Goal: Task Accomplishment & Management: Complete application form

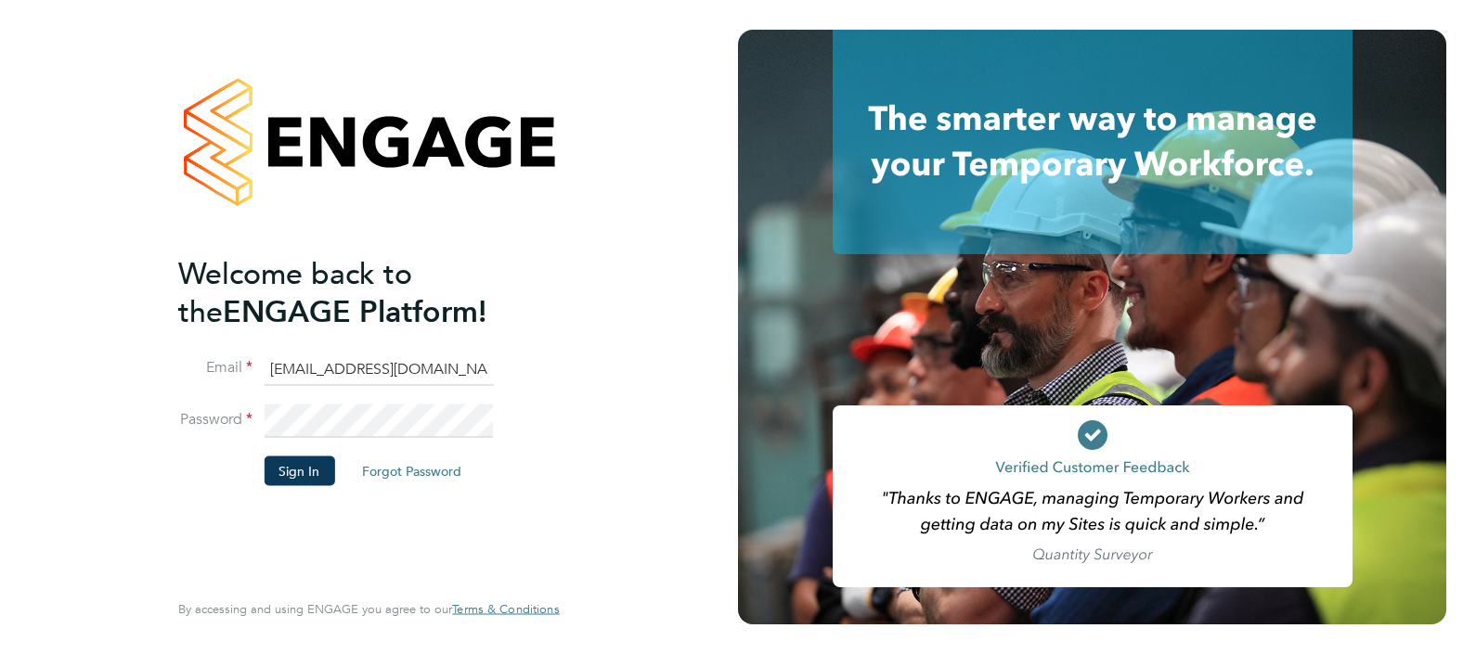
click at [330, 368] on input "[EMAIL_ADDRESS][DOMAIN_NAME]" at bounding box center [378, 369] width 229 height 33
type input "Sasha.apleona@pretiumresourcing.co.uk"
click at [314, 467] on button "Sign In" at bounding box center [299, 471] width 71 height 30
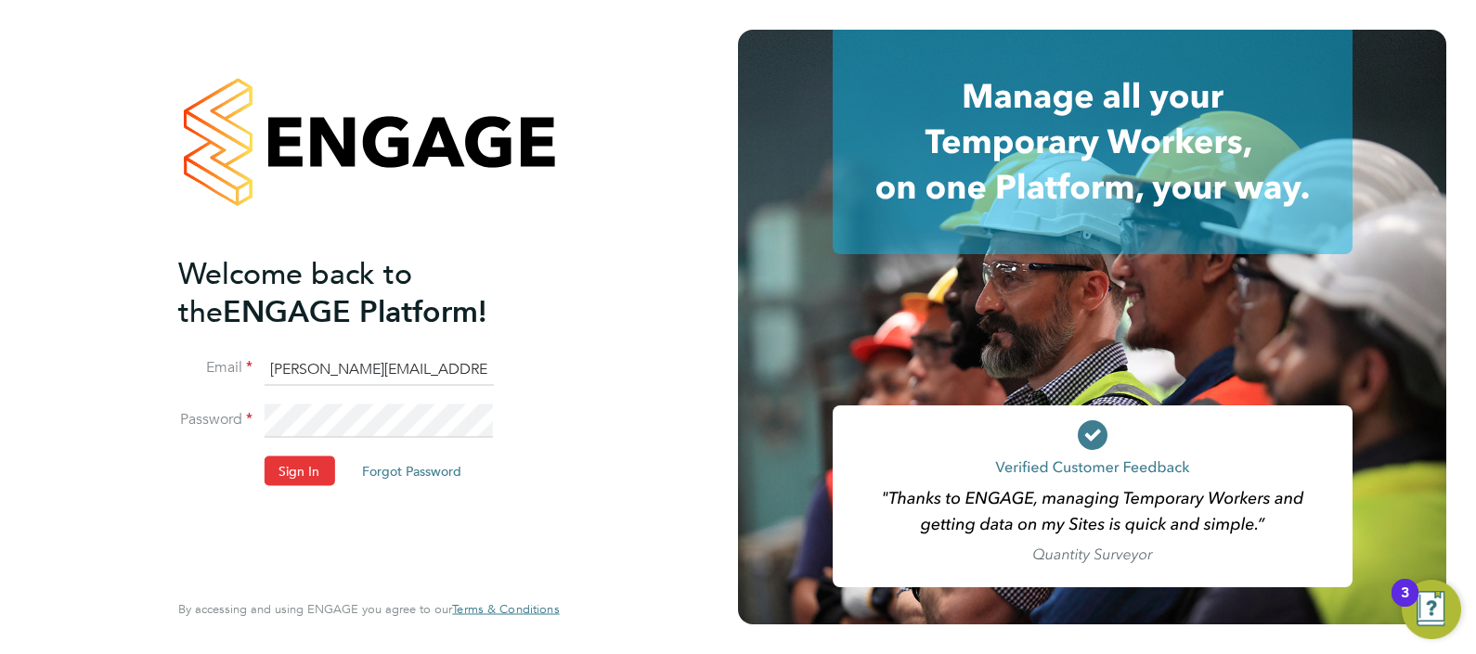
click at [314, 467] on button "Sign In" at bounding box center [299, 471] width 71 height 30
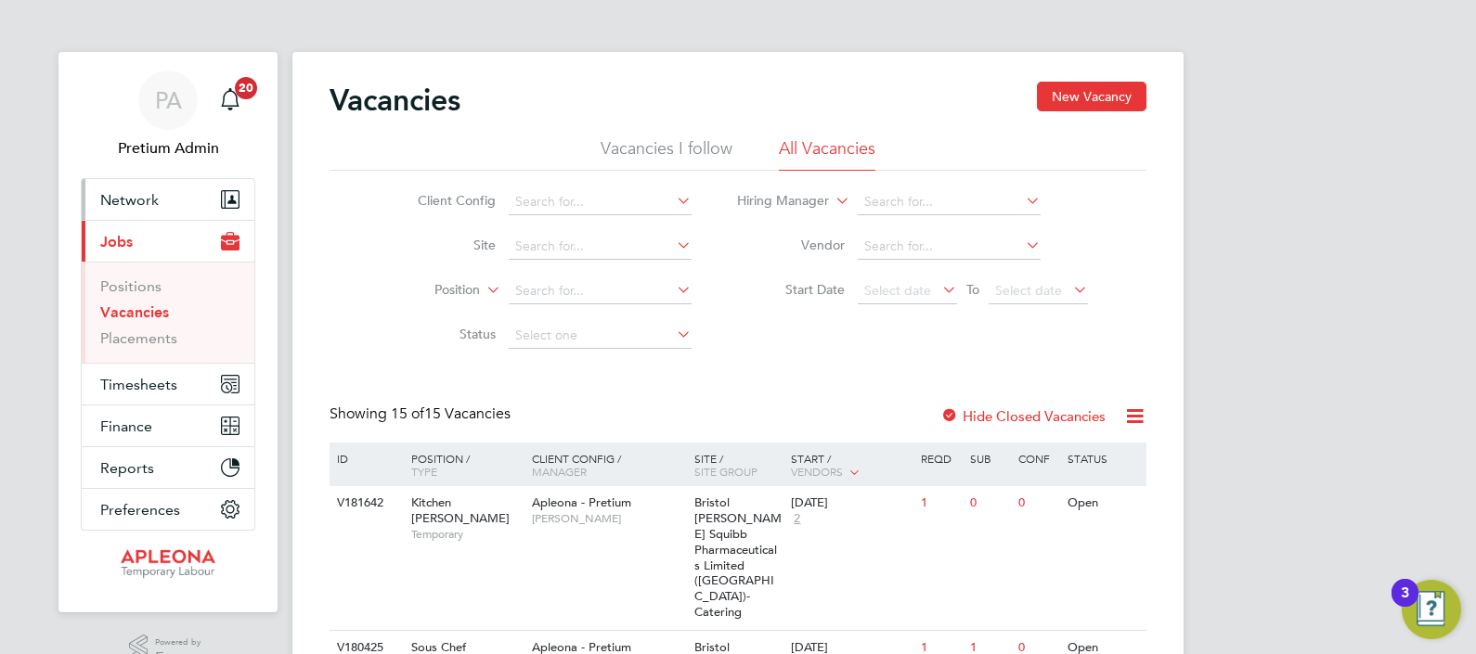
click at [153, 200] on span "Network" at bounding box center [129, 200] width 58 height 18
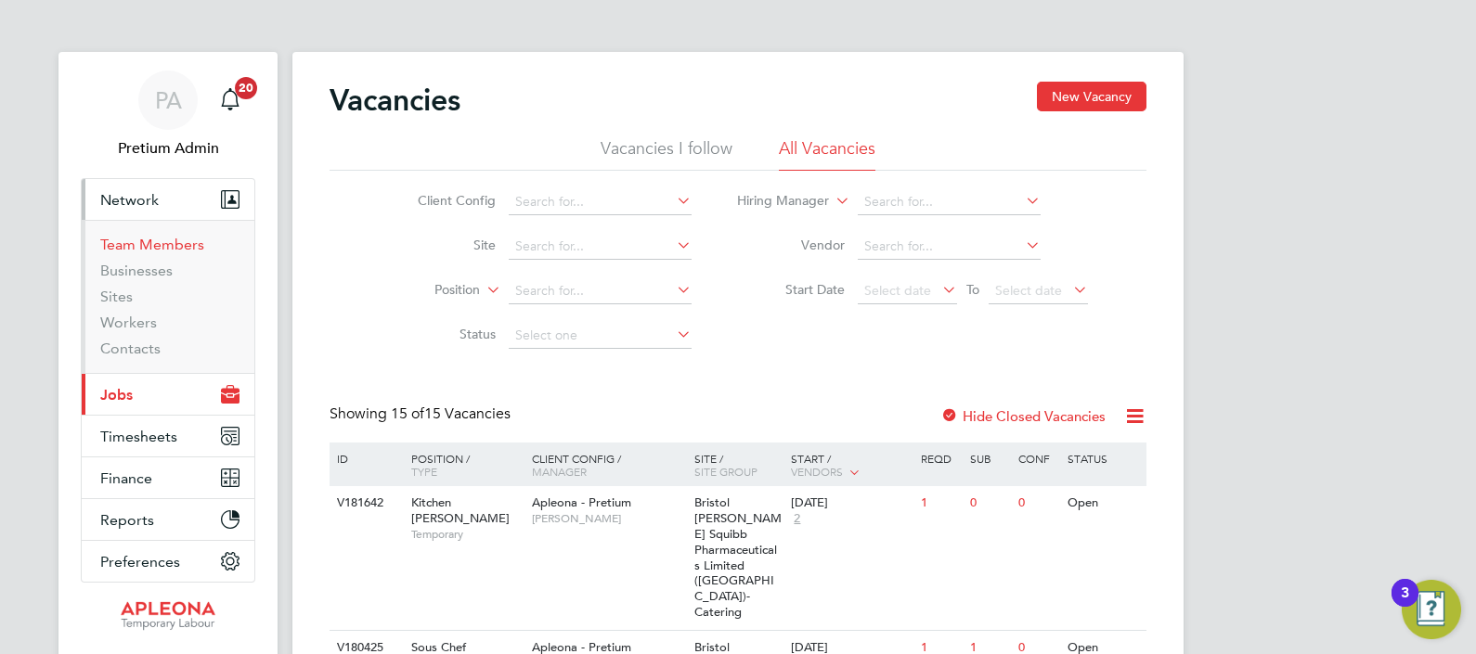
click at [107, 250] on link "Team Members" at bounding box center [152, 245] width 104 height 18
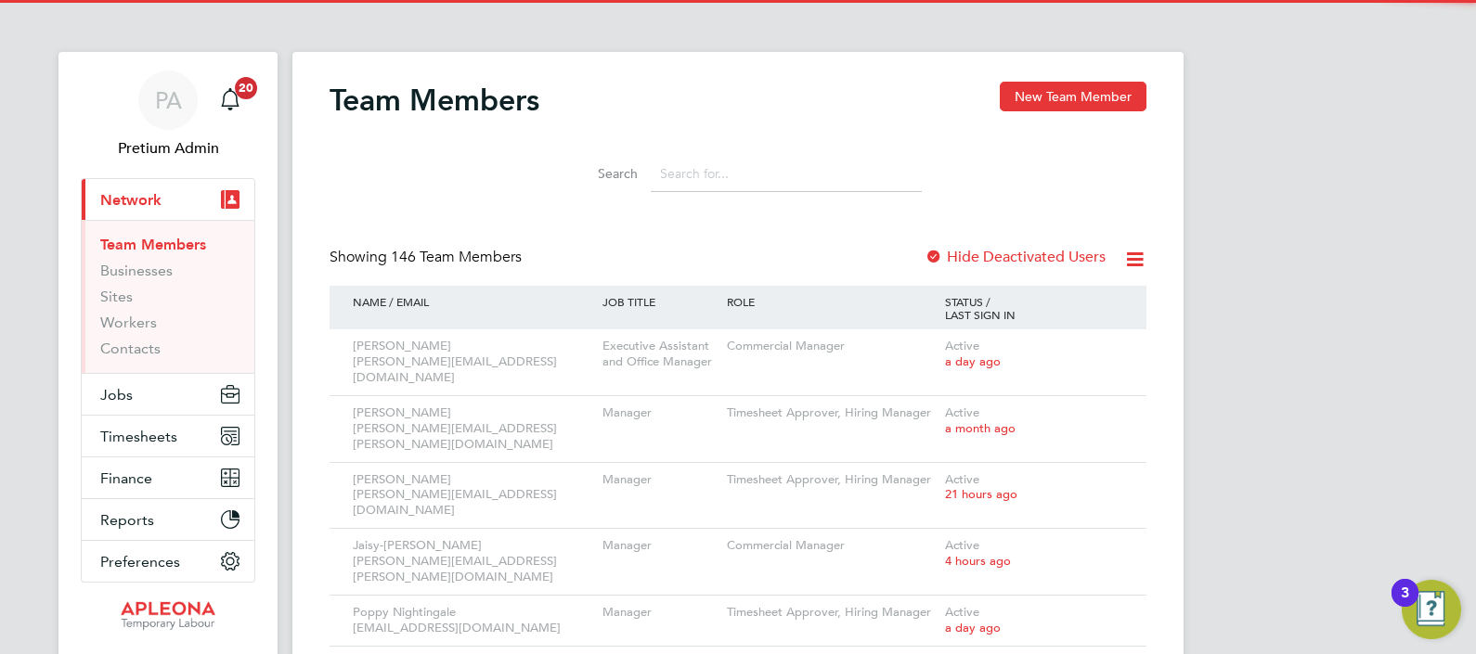
click at [680, 179] on input at bounding box center [786, 174] width 271 height 36
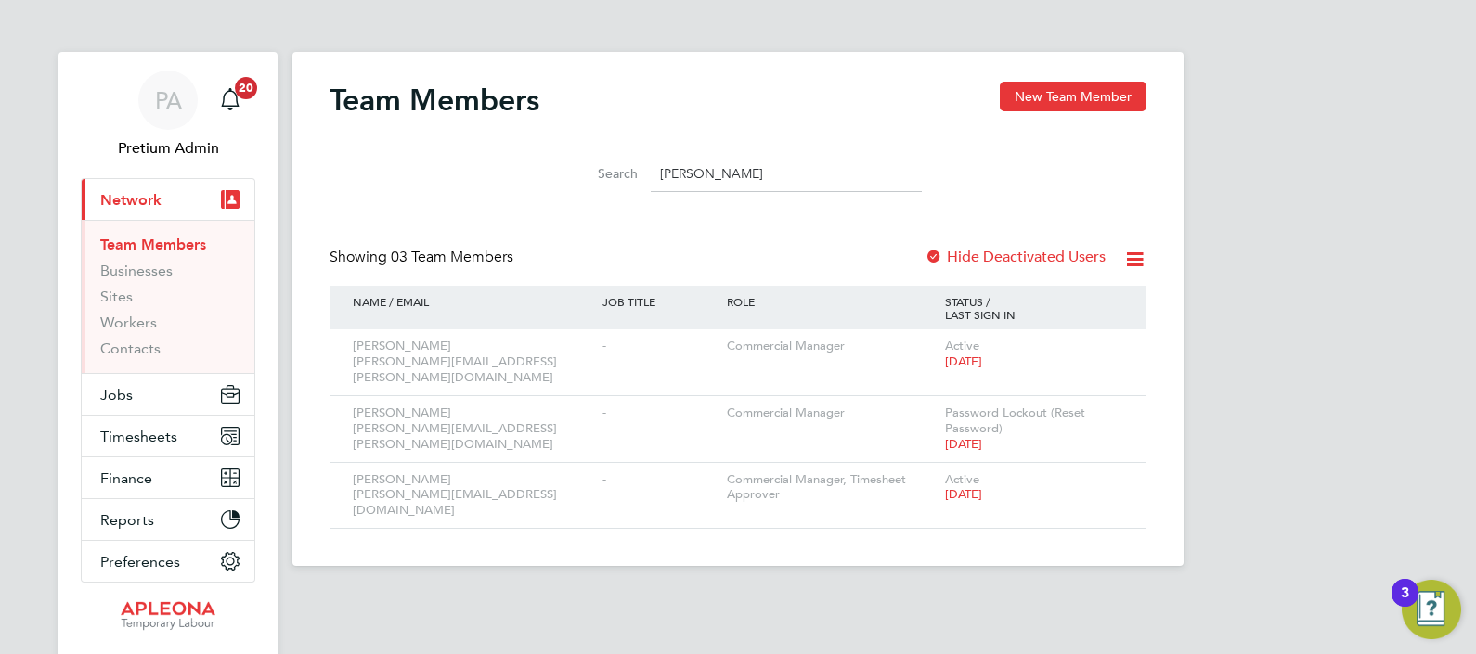
type input "martin"
click at [162, 106] on span "PA" at bounding box center [168, 100] width 27 height 24
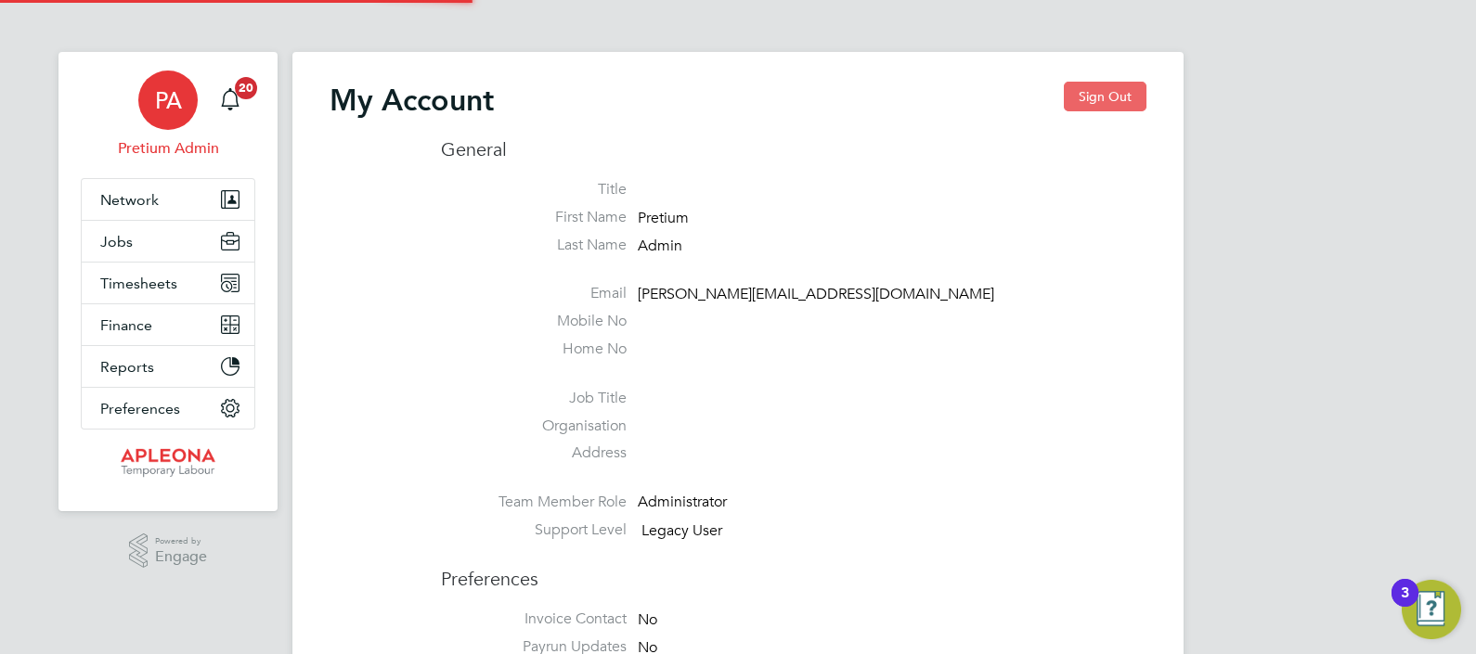
type input "[EMAIL_ADDRESS][DOMAIN_NAME]"
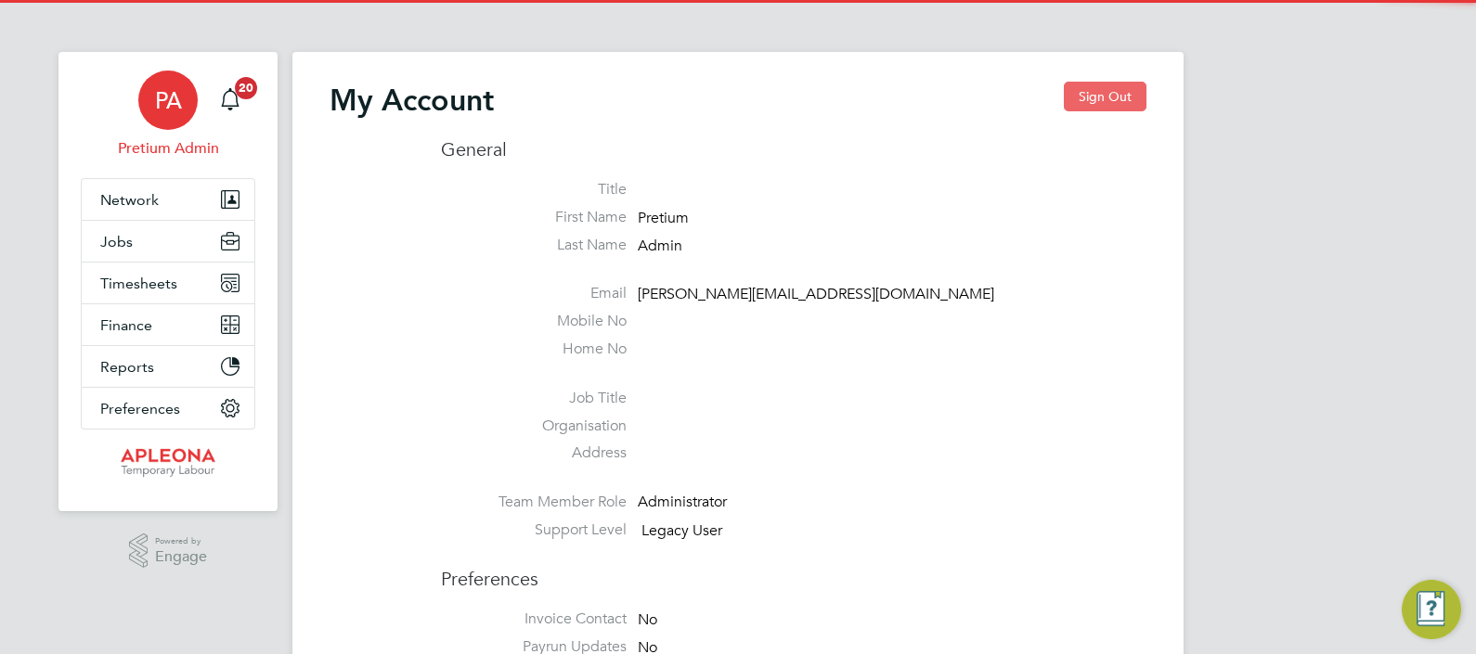
click at [1117, 104] on button "Sign Out" at bounding box center [1105, 97] width 83 height 30
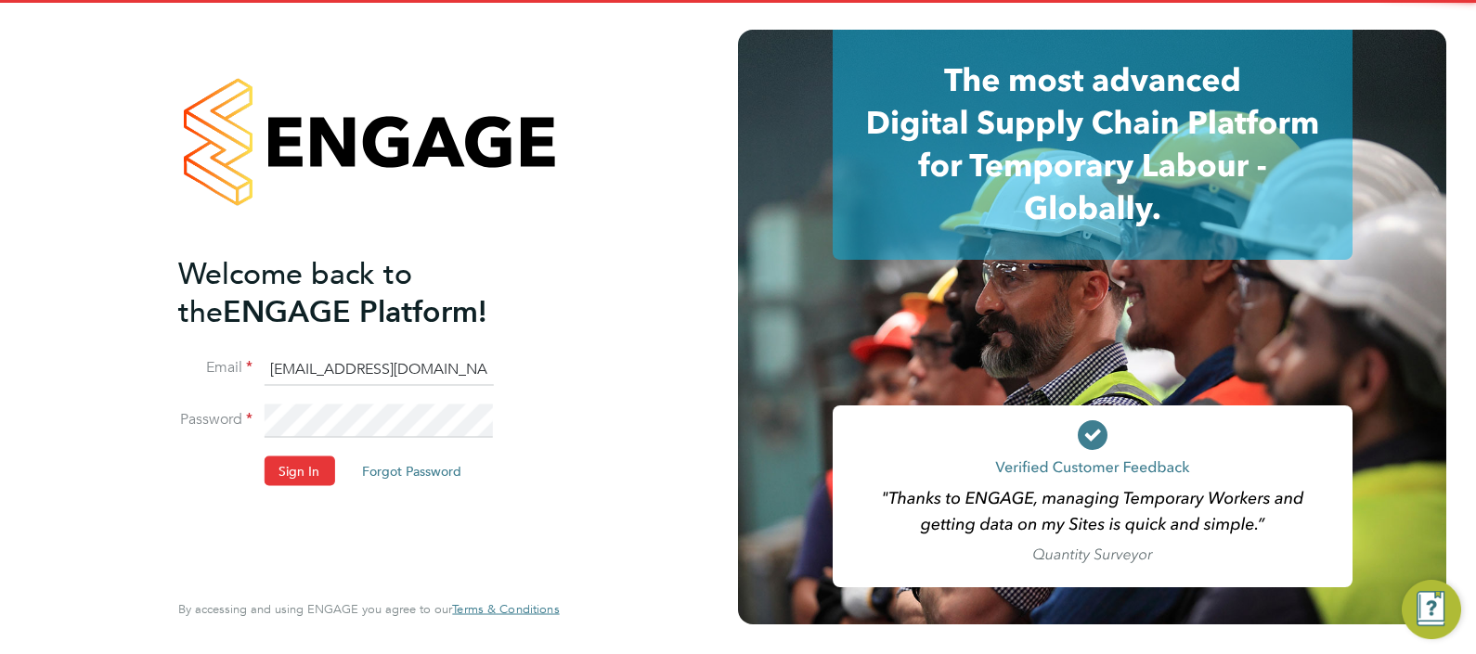
click at [304, 378] on input "[EMAIL_ADDRESS][DOMAIN_NAME]" at bounding box center [378, 369] width 229 height 33
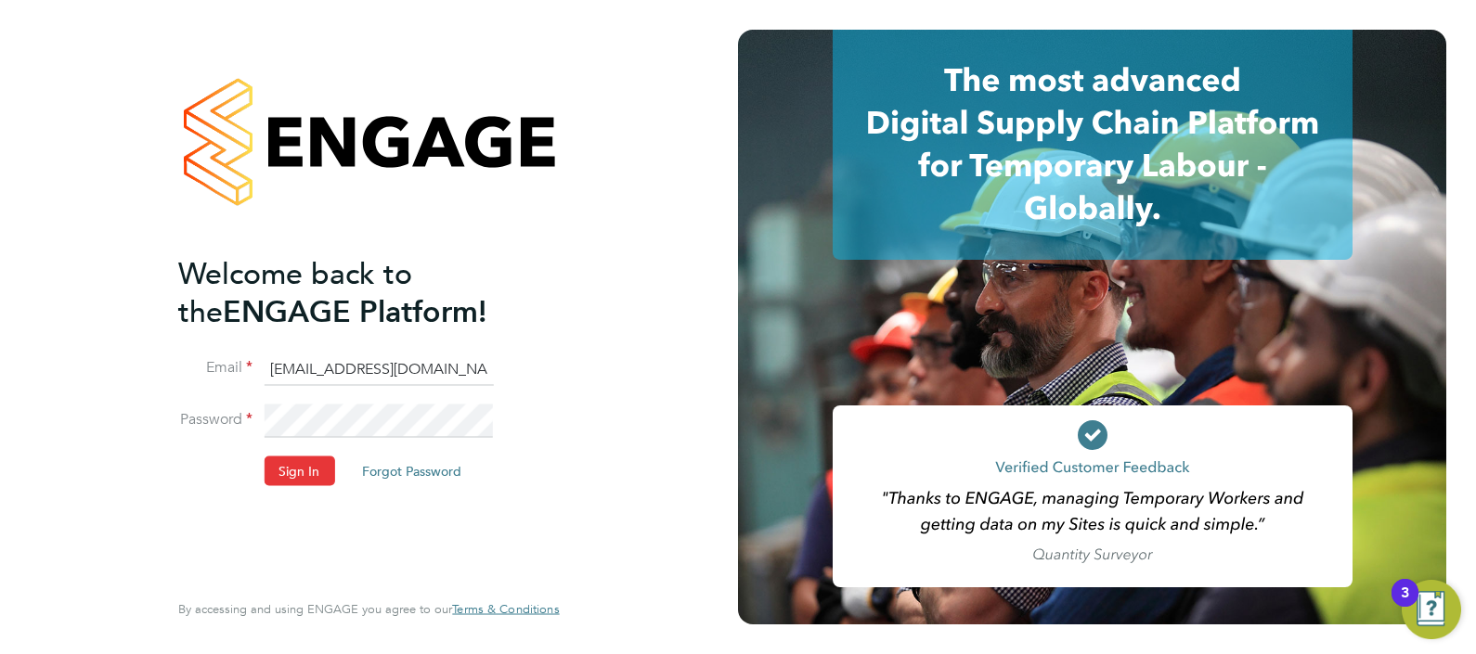
type input "ABM@pretiumresourcing.co.uk"
click at [295, 464] on button "Sign In" at bounding box center [299, 471] width 71 height 30
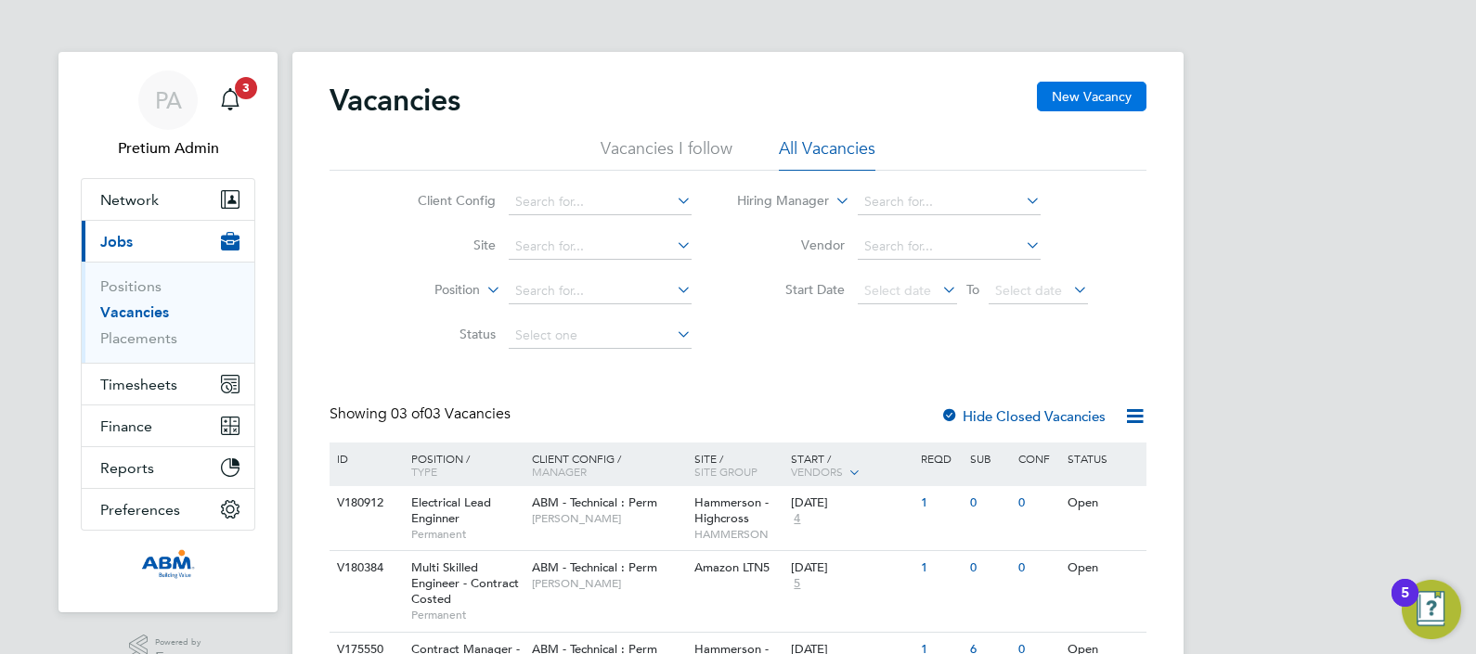
click at [1081, 84] on button "New Vacancy" at bounding box center [1092, 97] width 110 height 30
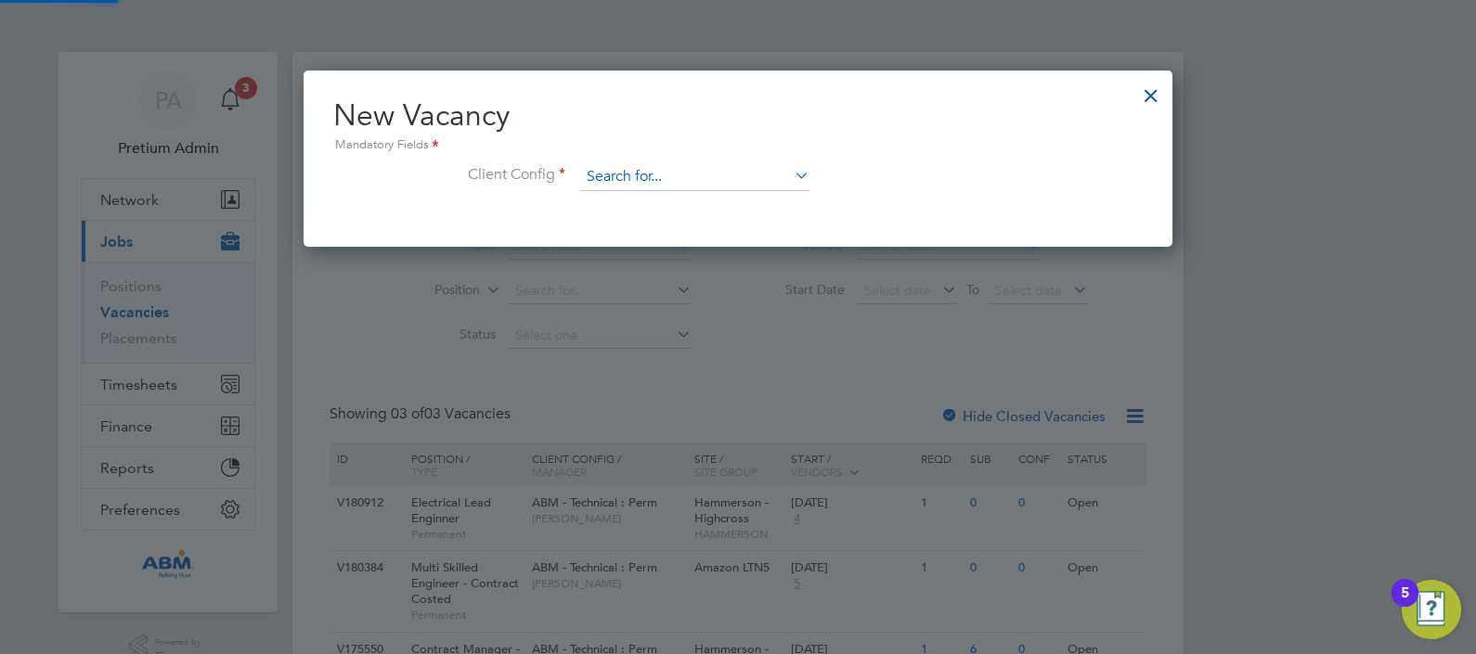
scroll to position [176, 870]
click at [653, 181] on input at bounding box center [694, 177] width 229 height 28
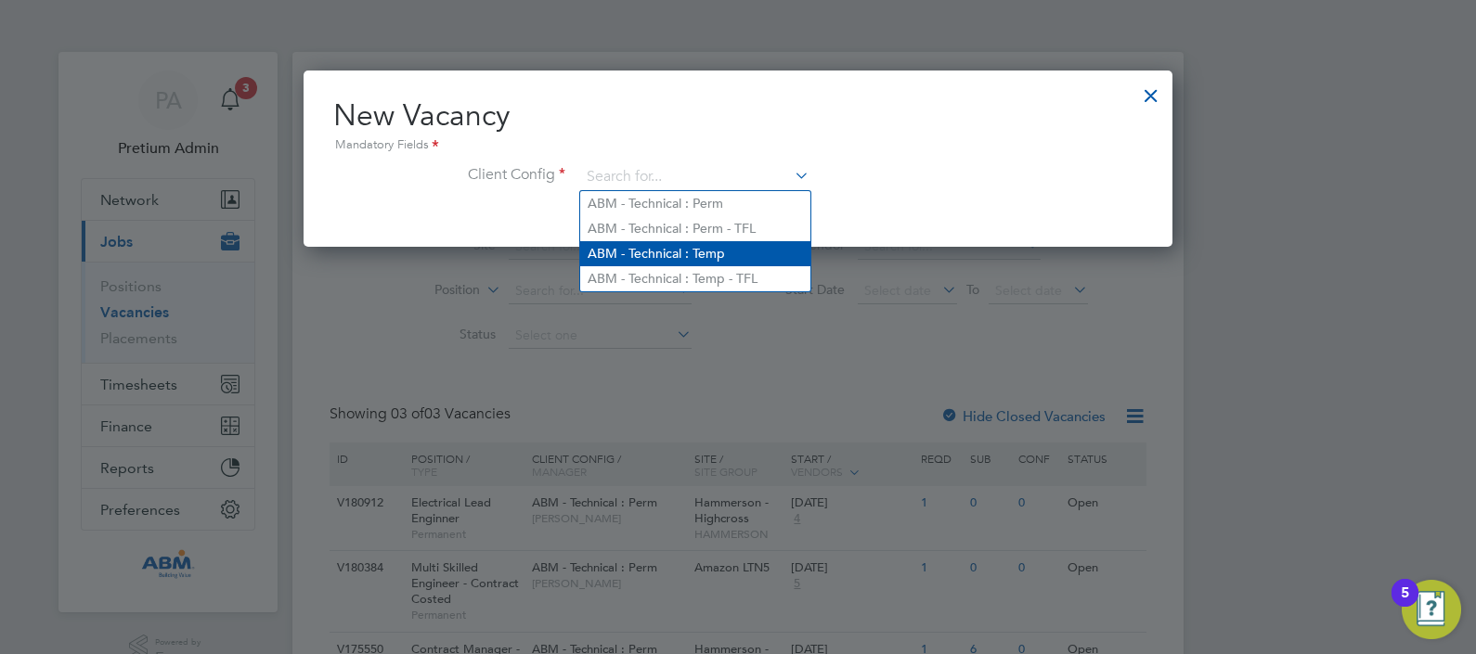
click at [718, 250] on li "ABM - Technical : Temp" at bounding box center [695, 253] width 230 height 25
type input "ABM - Technical : Temp"
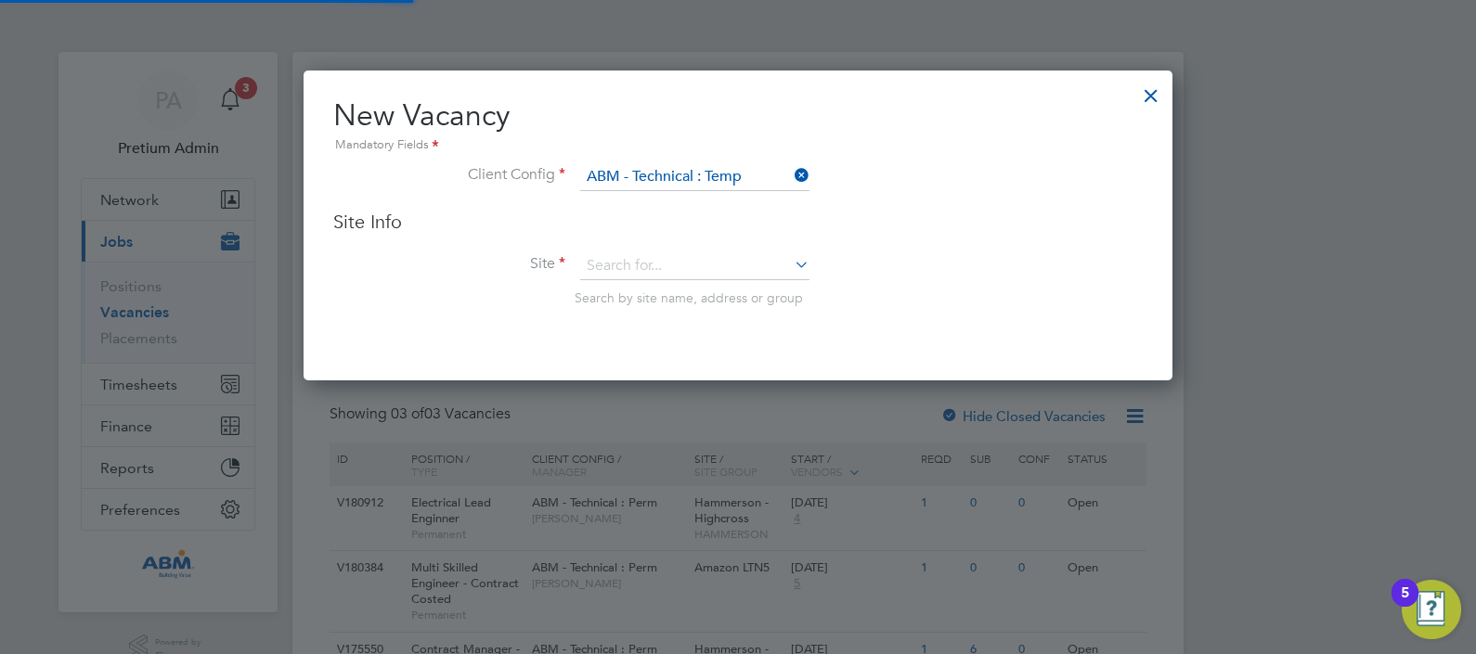
scroll to position [310, 870]
click at [650, 266] on input at bounding box center [694, 266] width 229 height 28
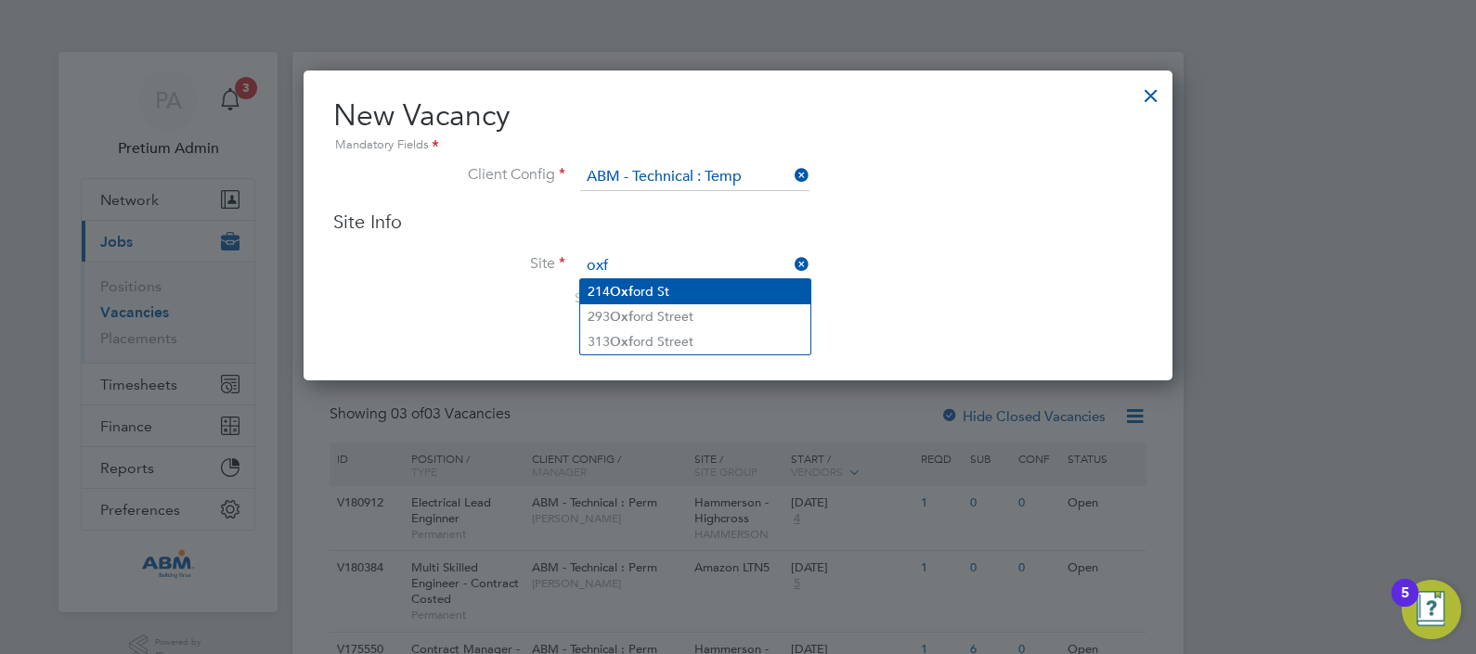
click at [655, 293] on li "[STREET_ADDRESS]" at bounding box center [695, 291] width 230 height 25
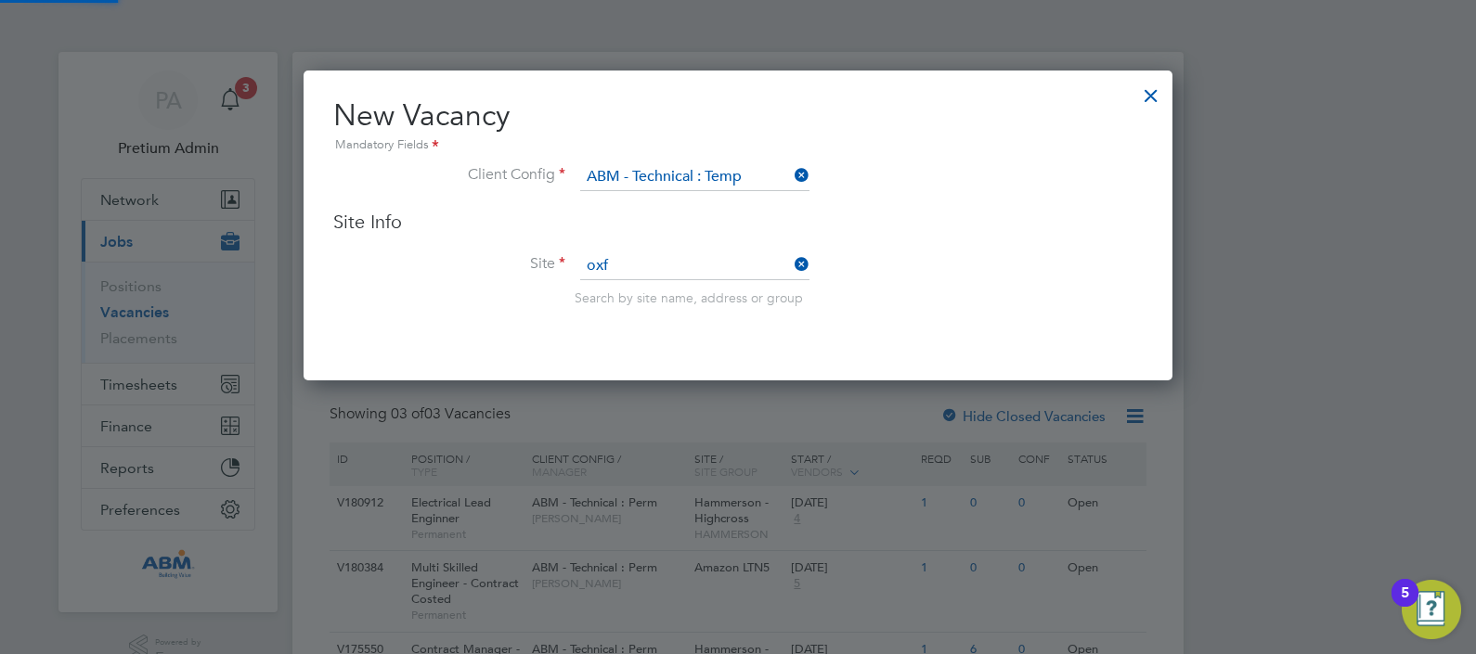
type input "[STREET_ADDRESS]"
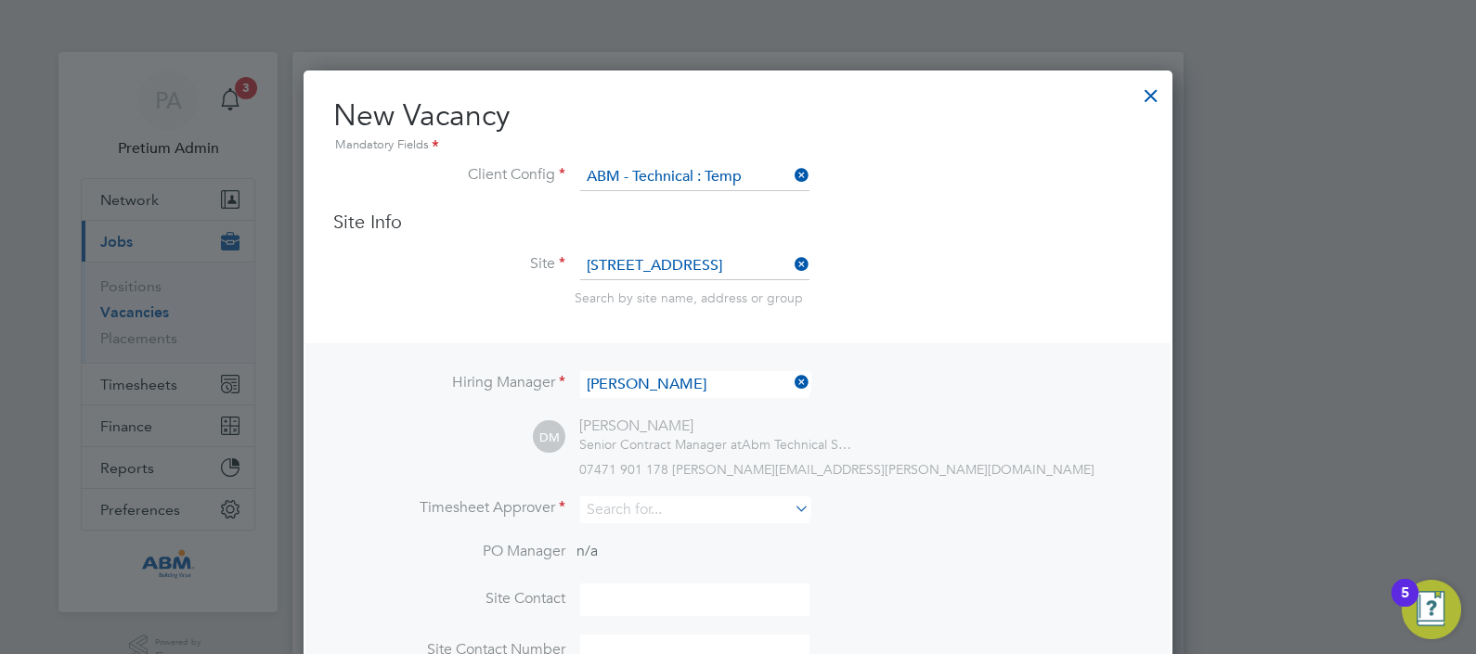
click at [658, 386] on input "[PERSON_NAME]" at bounding box center [694, 384] width 229 height 27
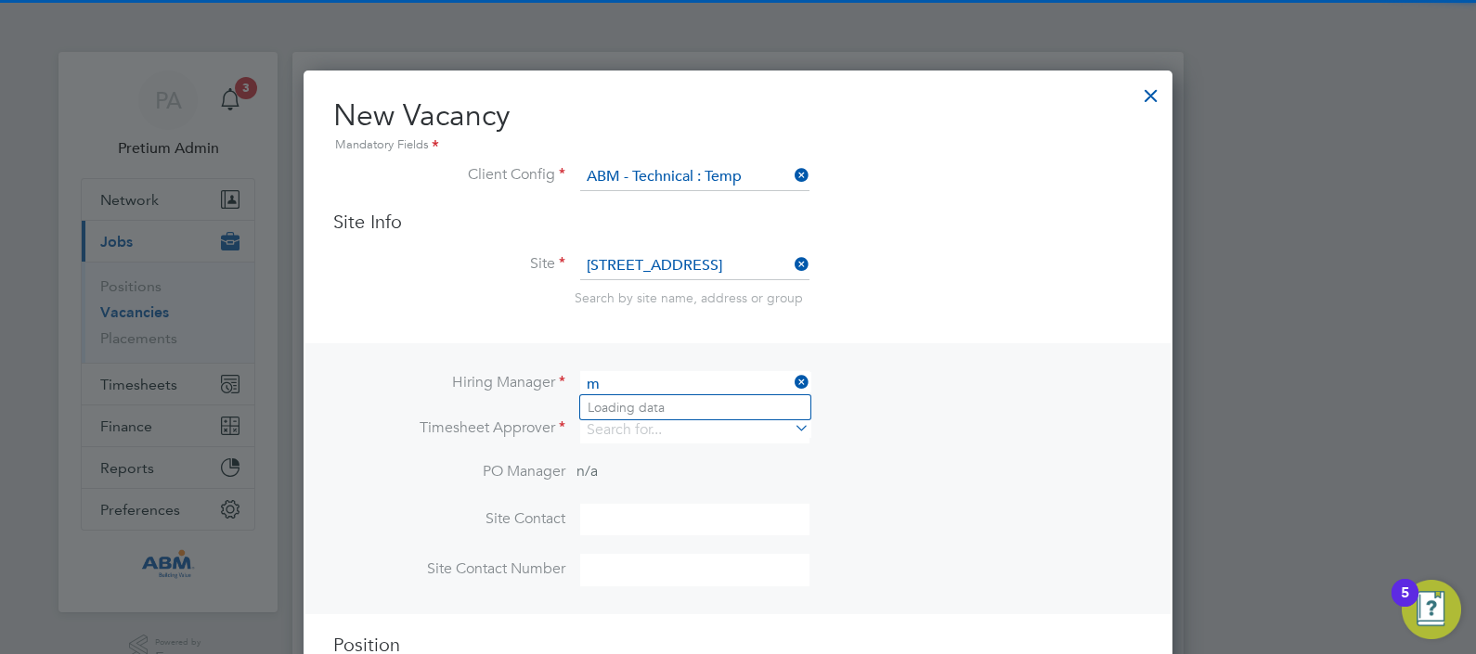
scroll to position [687, 870]
click at [667, 402] on li "Mig [PERSON_NAME]" at bounding box center [695, 407] width 230 height 25
type input "[PERSON_NAME]"
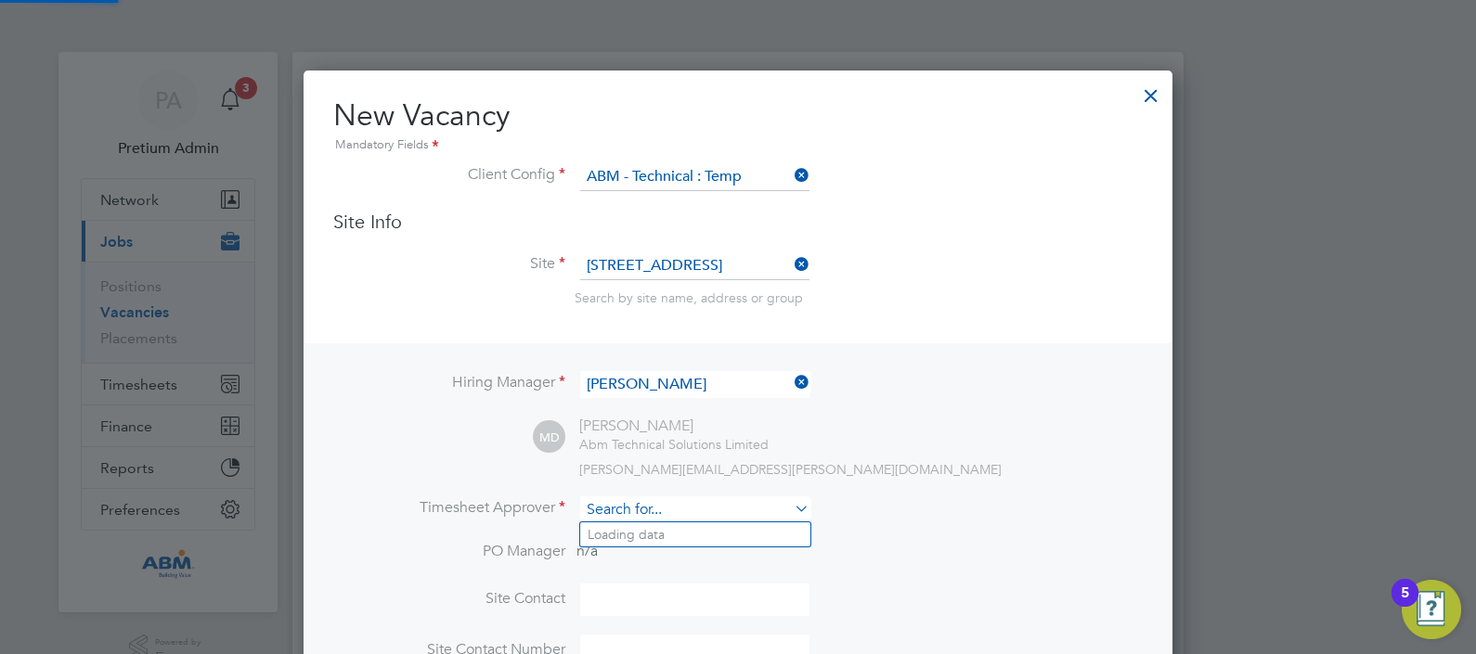
click at [672, 504] on input at bounding box center [694, 510] width 229 height 27
click at [671, 535] on li "Mig [PERSON_NAME]" at bounding box center [695, 535] width 230 height 25
type input "[PERSON_NAME]"
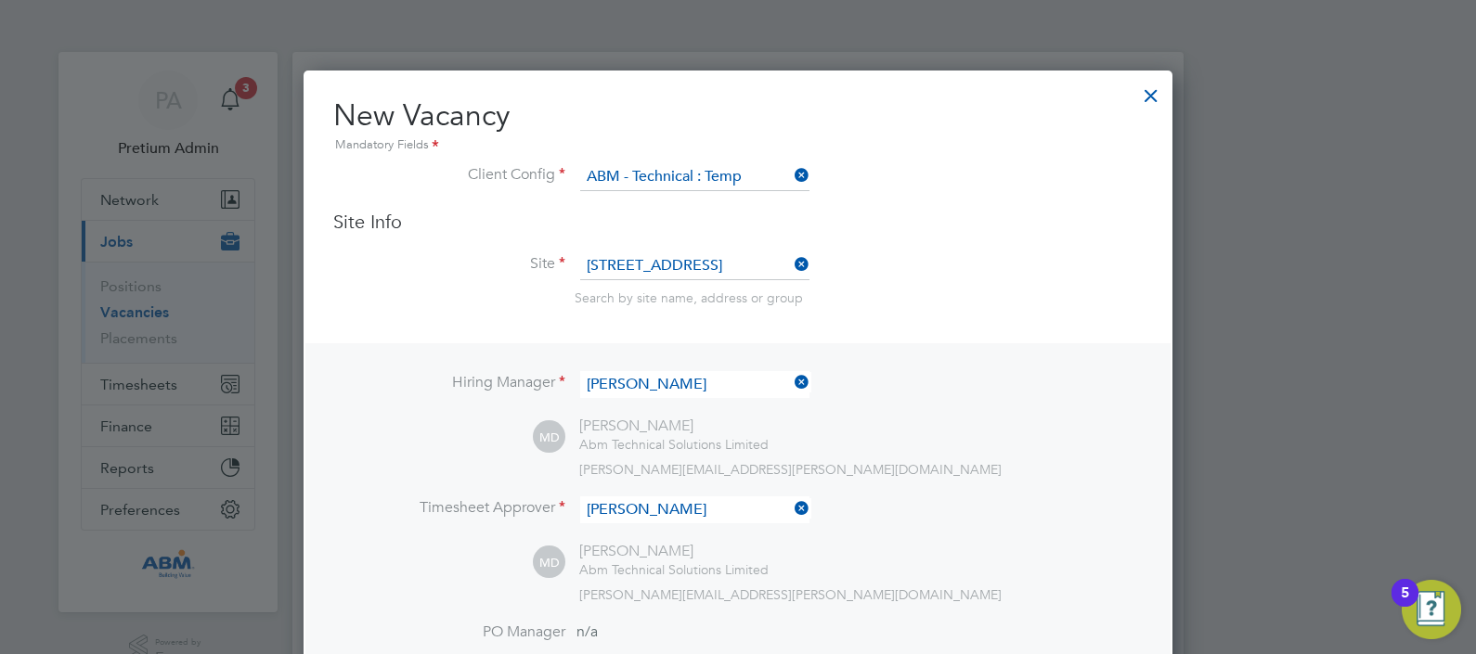
scroll to position [265, 0]
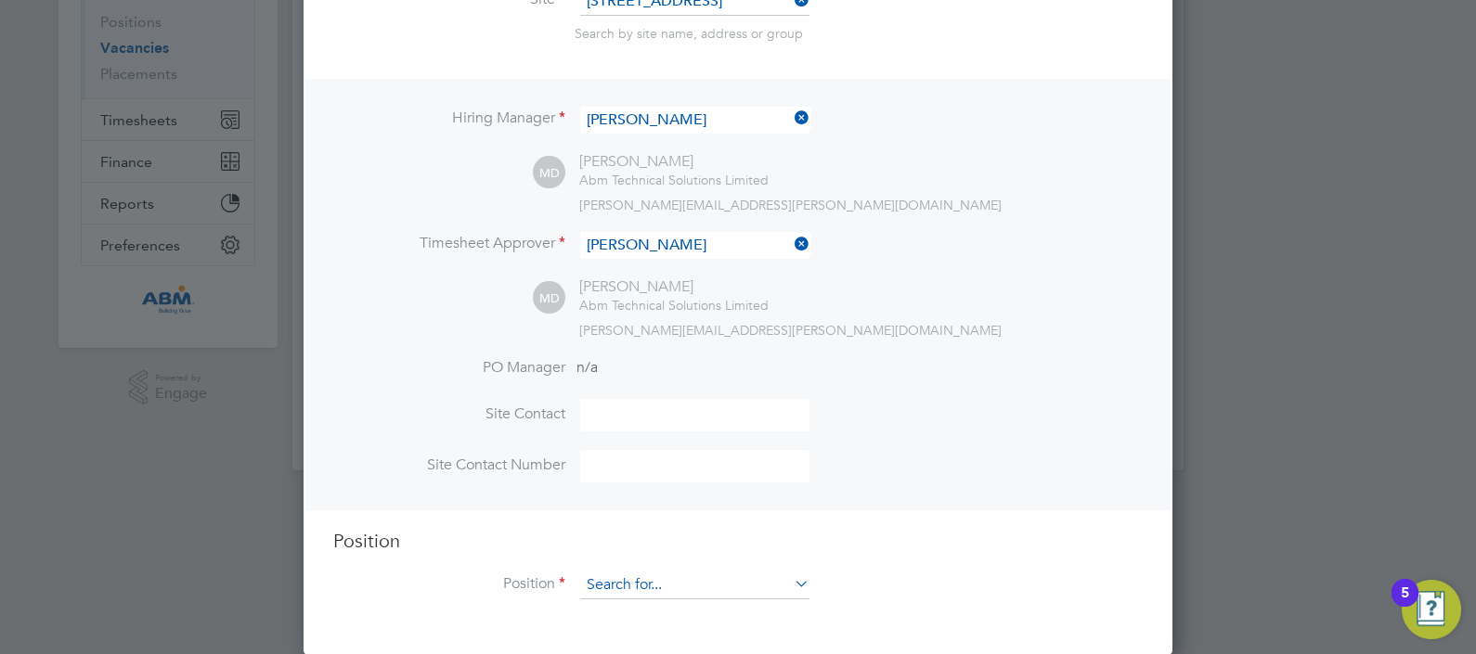
click at [617, 591] on input at bounding box center [694, 586] width 229 height 28
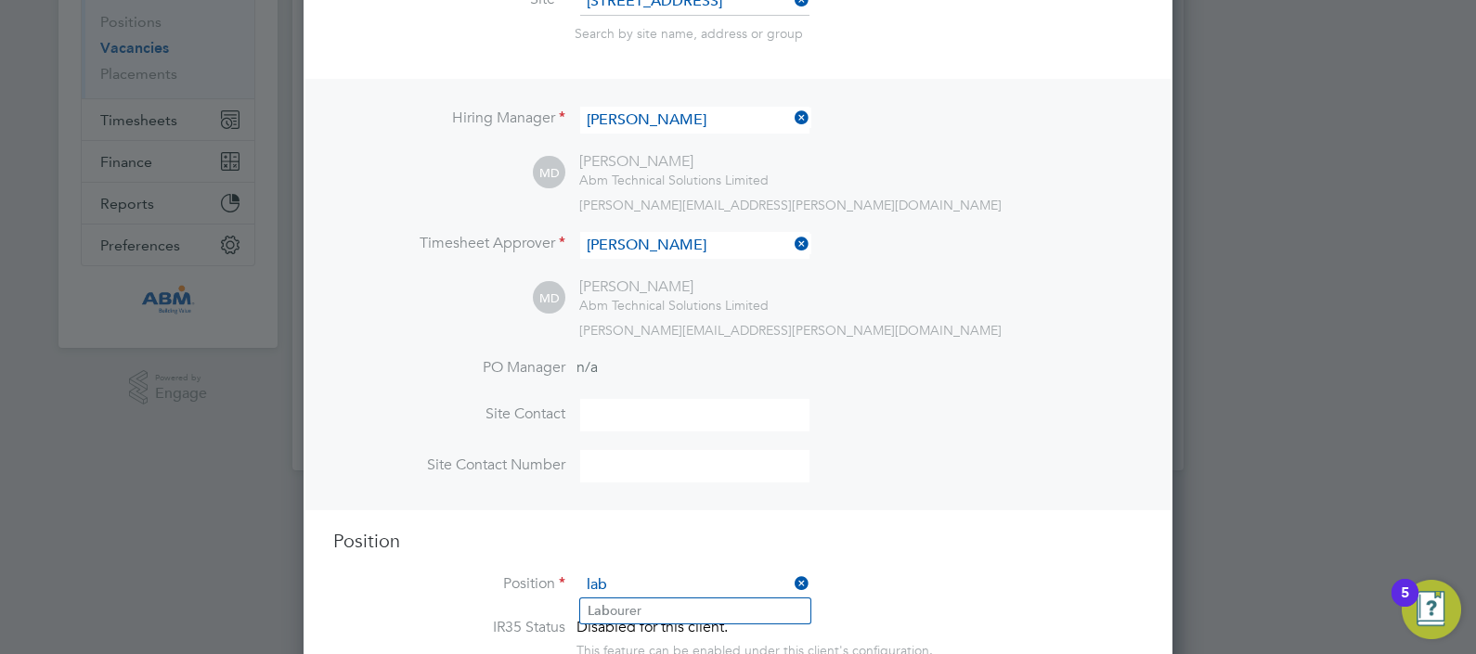
scroll to position [429, 0]
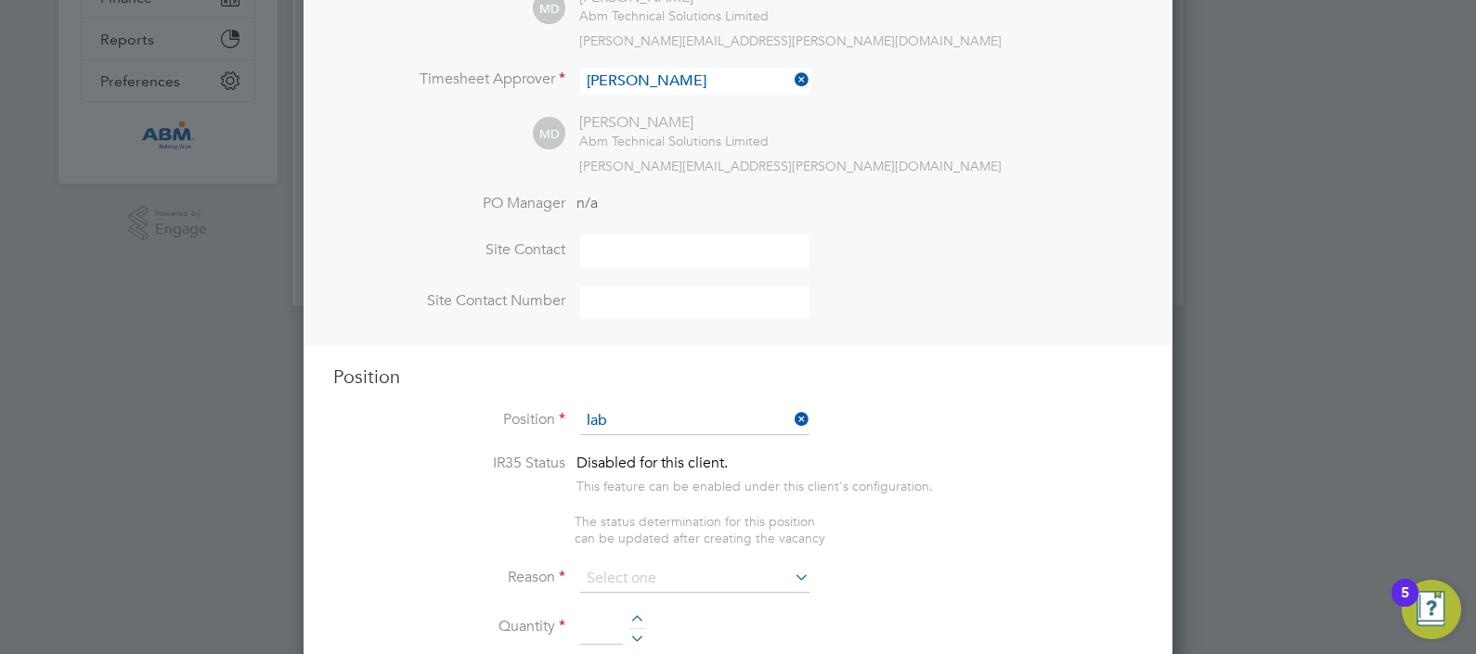
click at [645, 444] on li "Lab ourer" at bounding box center [695, 446] width 230 height 25
type input "Labourer"
type textarea "• MUST be a good communicator and physically fit • CSCS card would be preferred…"
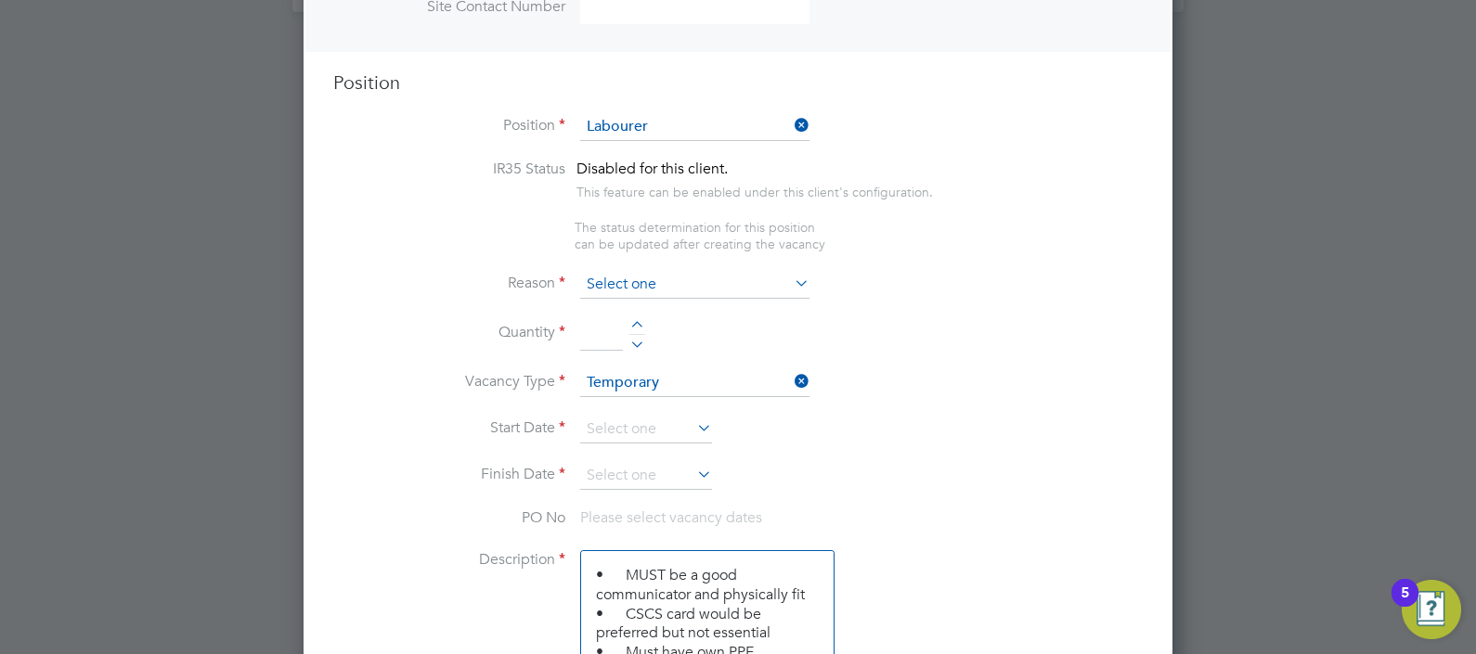
click at [635, 287] on input at bounding box center [694, 285] width 229 height 28
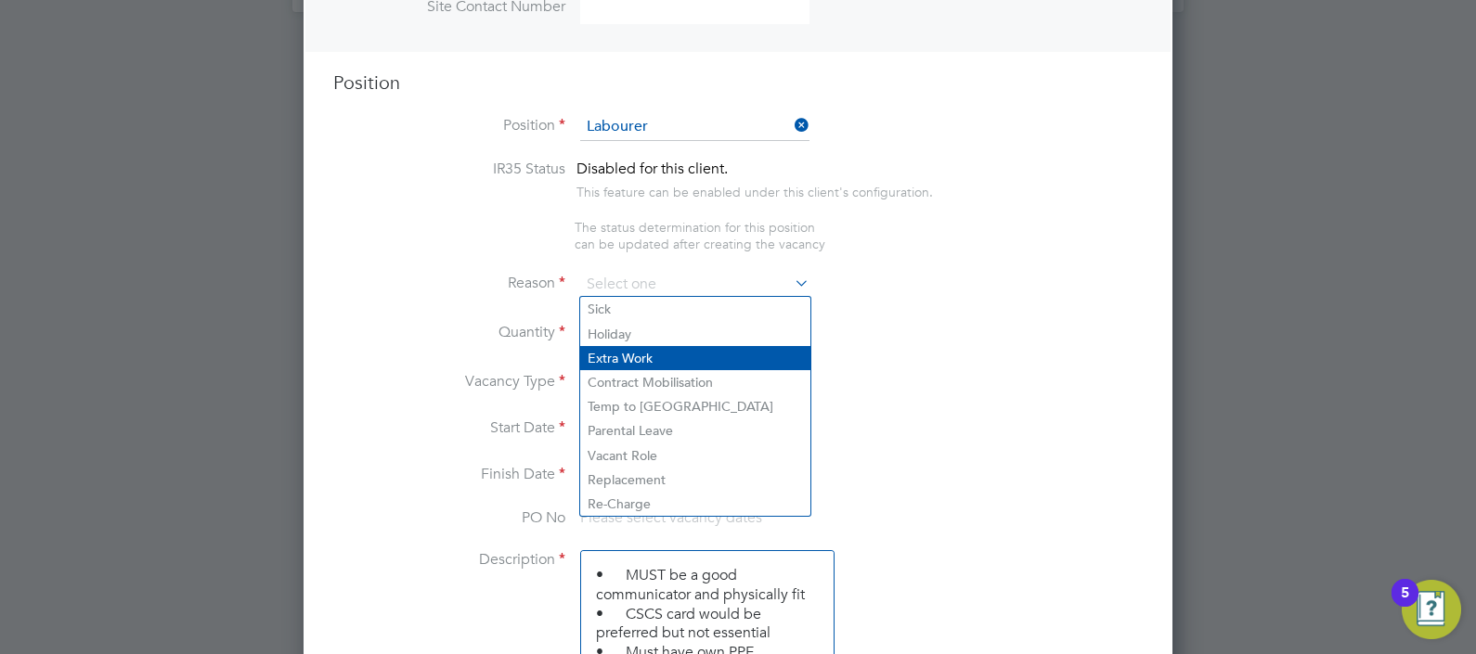
click at [658, 357] on li "Extra Work" at bounding box center [695, 358] width 230 height 24
type input "Extra Work"
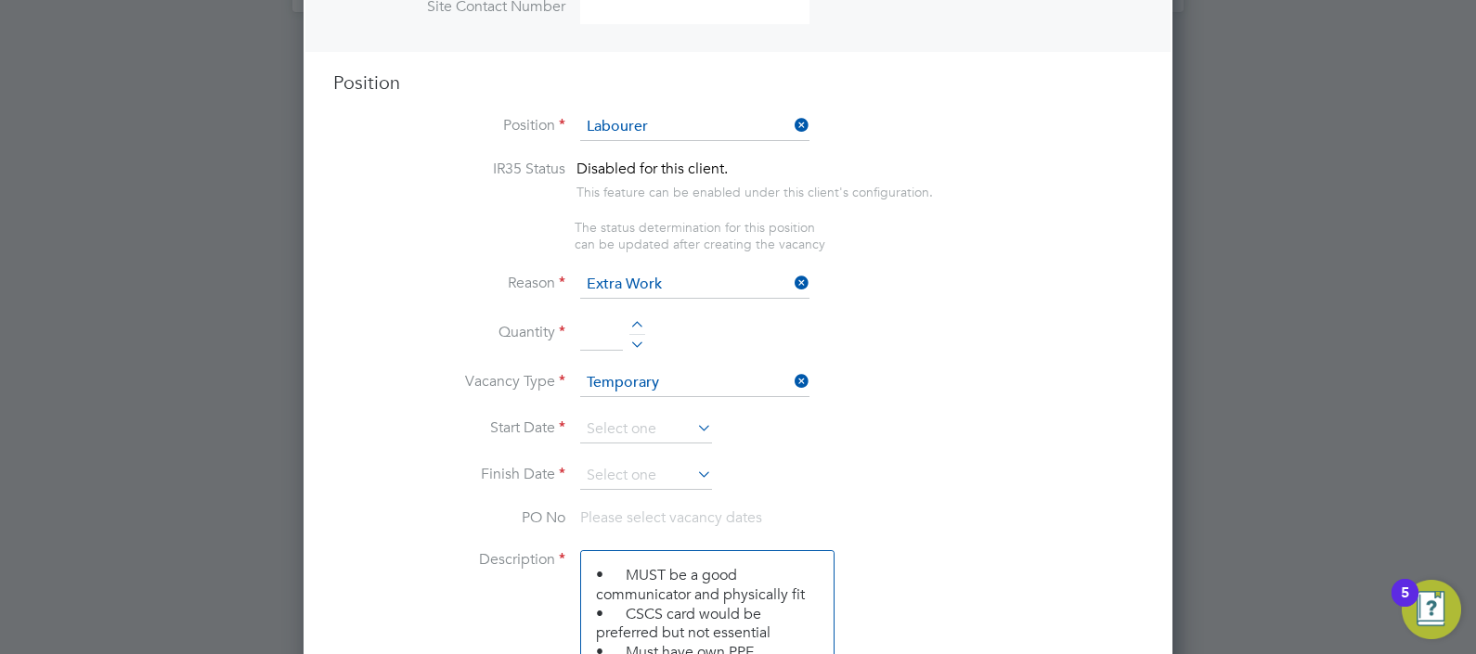
scroll to position [2628, 870]
click at [589, 318] on input at bounding box center [601, 333] width 43 height 33
type input "1"
click at [651, 423] on input at bounding box center [646, 430] width 132 height 28
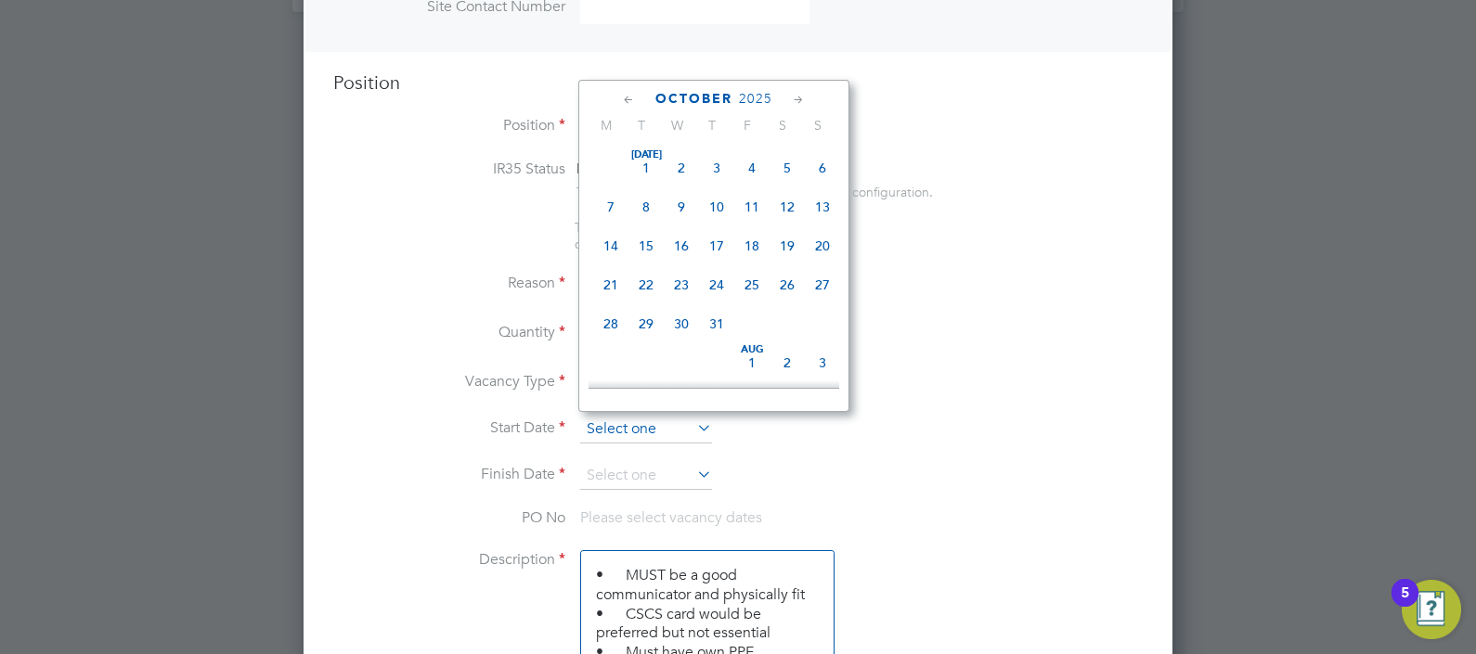
scroll to position [529, 0]
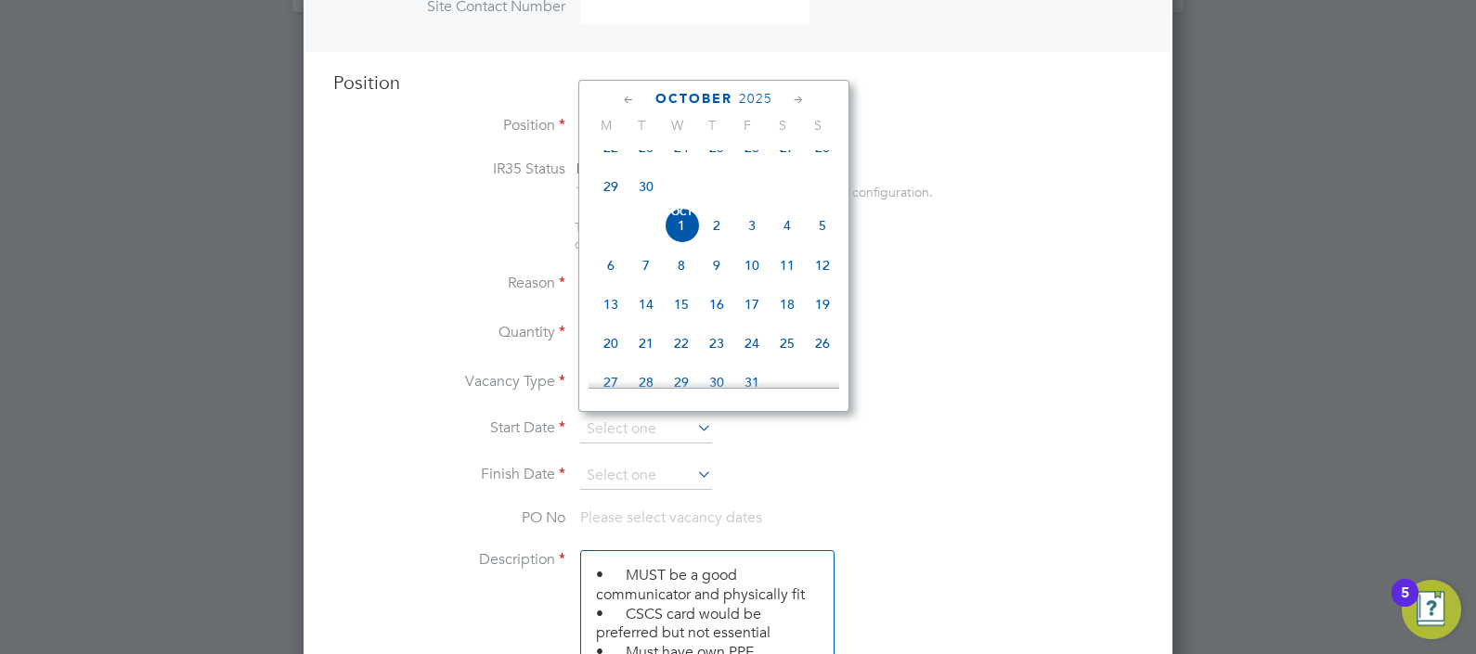
click at [747, 243] on span "3" at bounding box center [751, 225] width 35 height 35
type input "[DATE]"
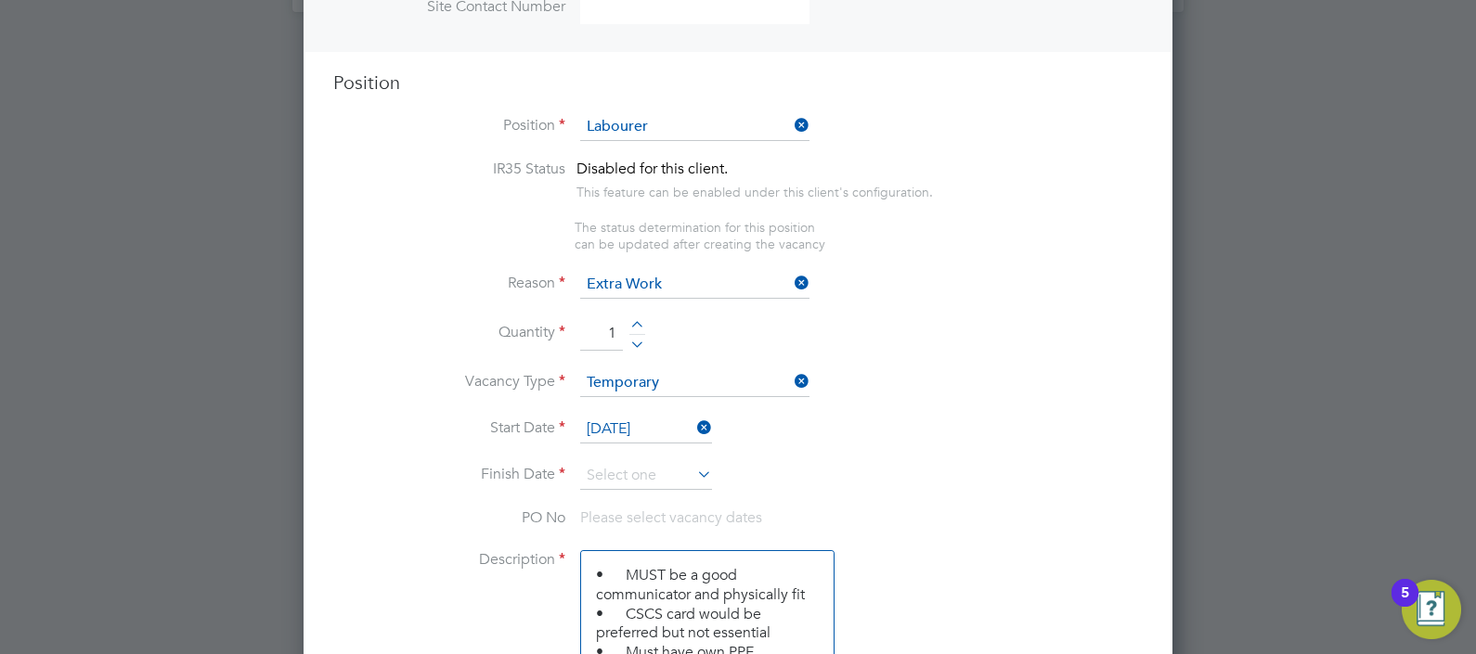
click at [643, 485] on input at bounding box center [646, 476] width 132 height 28
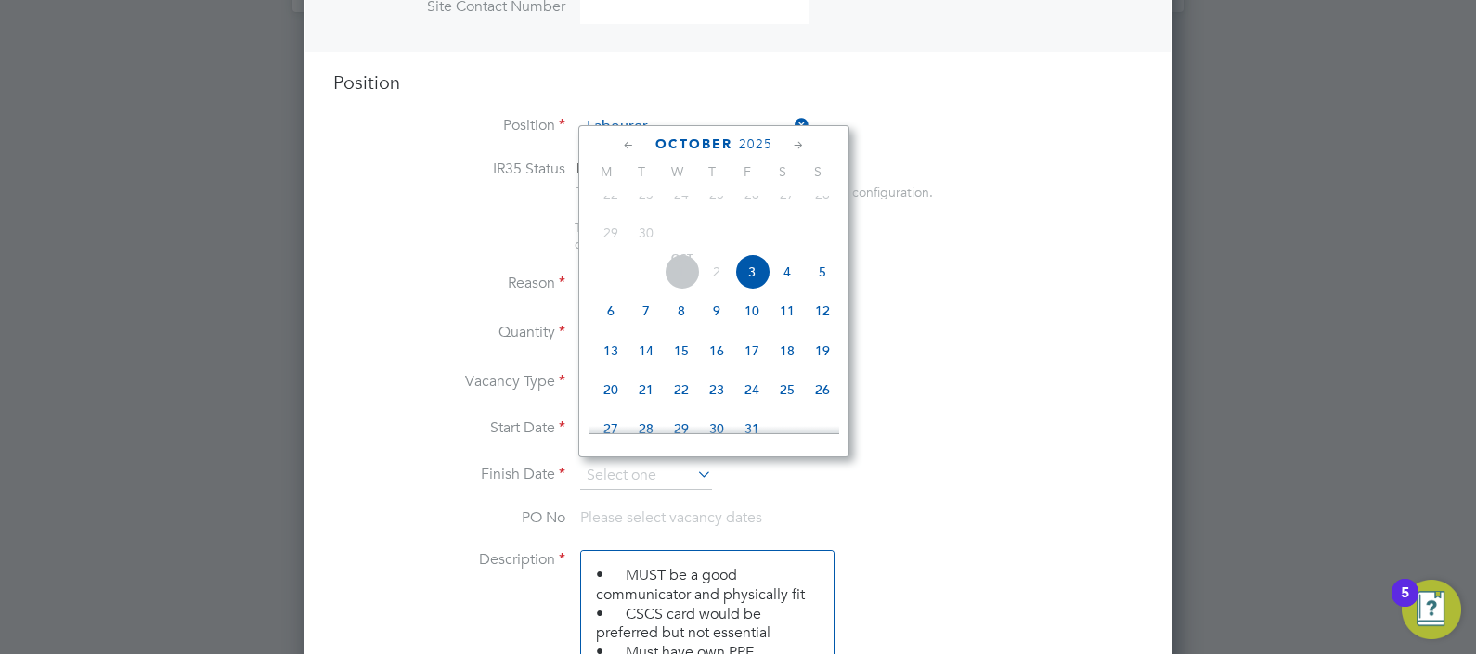
click at [750, 290] on span "3" at bounding box center [751, 271] width 35 height 35
type input "[DATE]"
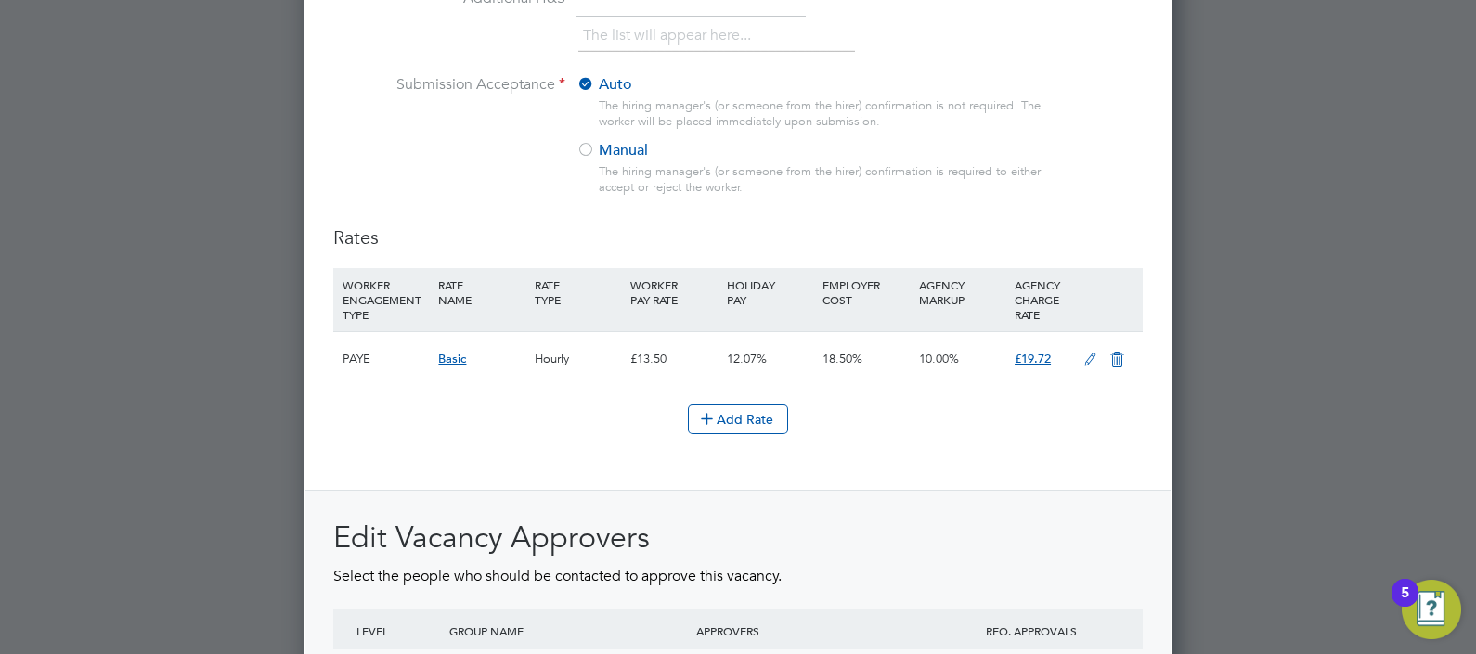
scroll to position [1959, 0]
click at [1079, 355] on icon at bounding box center [1090, 361] width 23 height 15
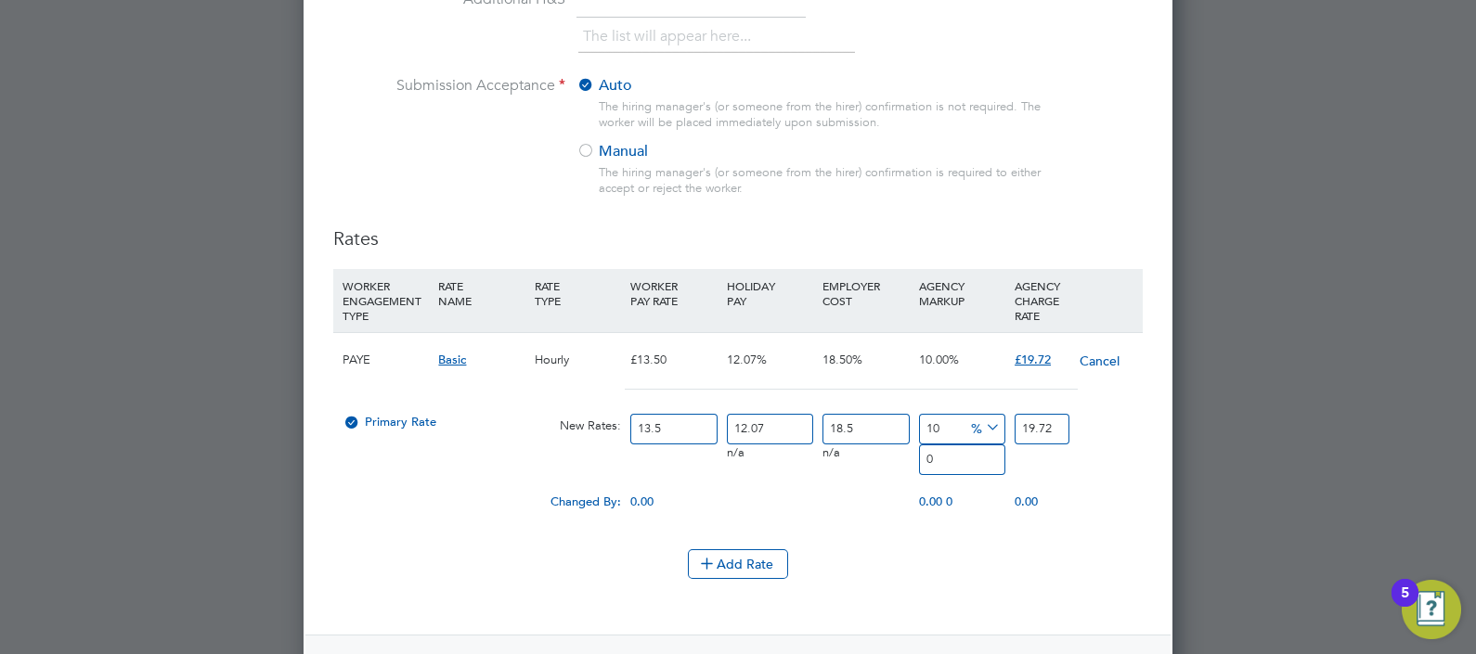
scroll to position [2897, 870]
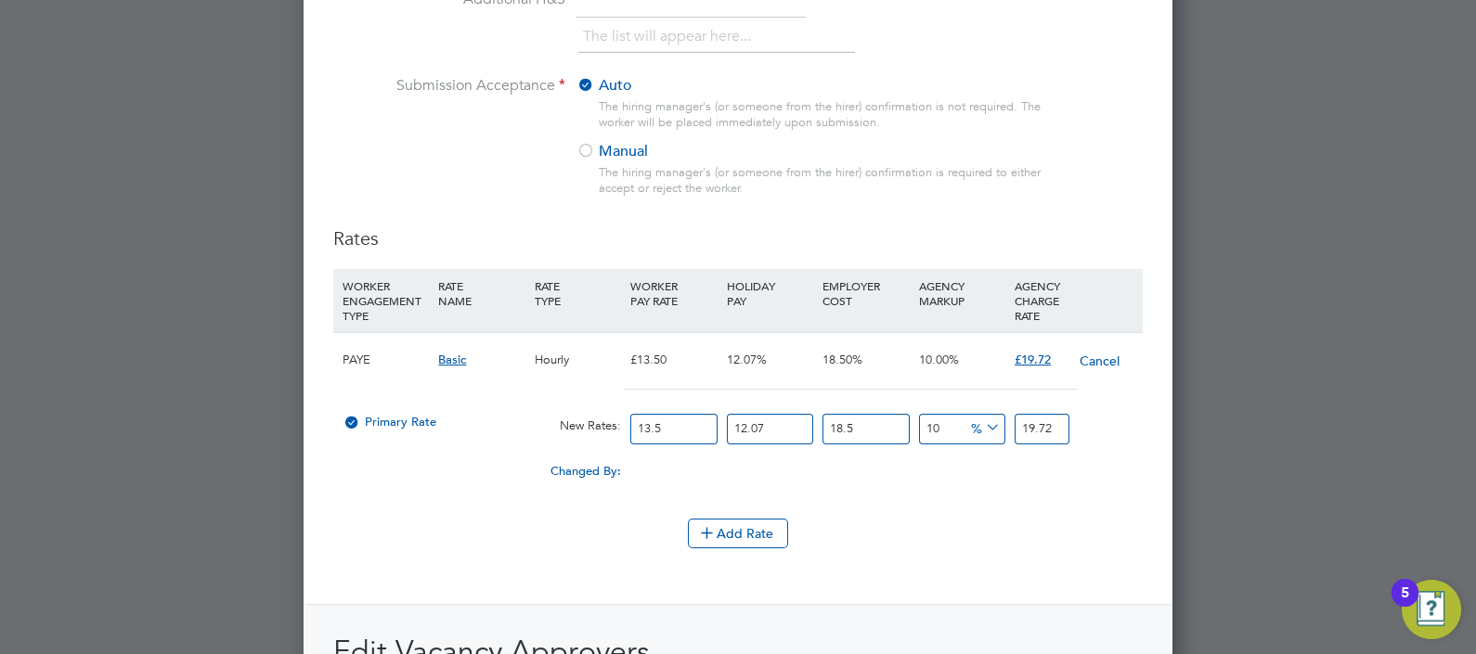
drag, startPoint x: 627, startPoint y: 432, endPoint x: 474, endPoint y: 452, distance: 153.6
click at [474, 452] on div "PAYE Basic Hourly £13.50 12.07% 18.50% 10.00% £19.72 Cancel Primary Rate New Ra…" at bounding box center [737, 416] width 809 height 168
type input "1"
type input "1.46083245"
type input "16"
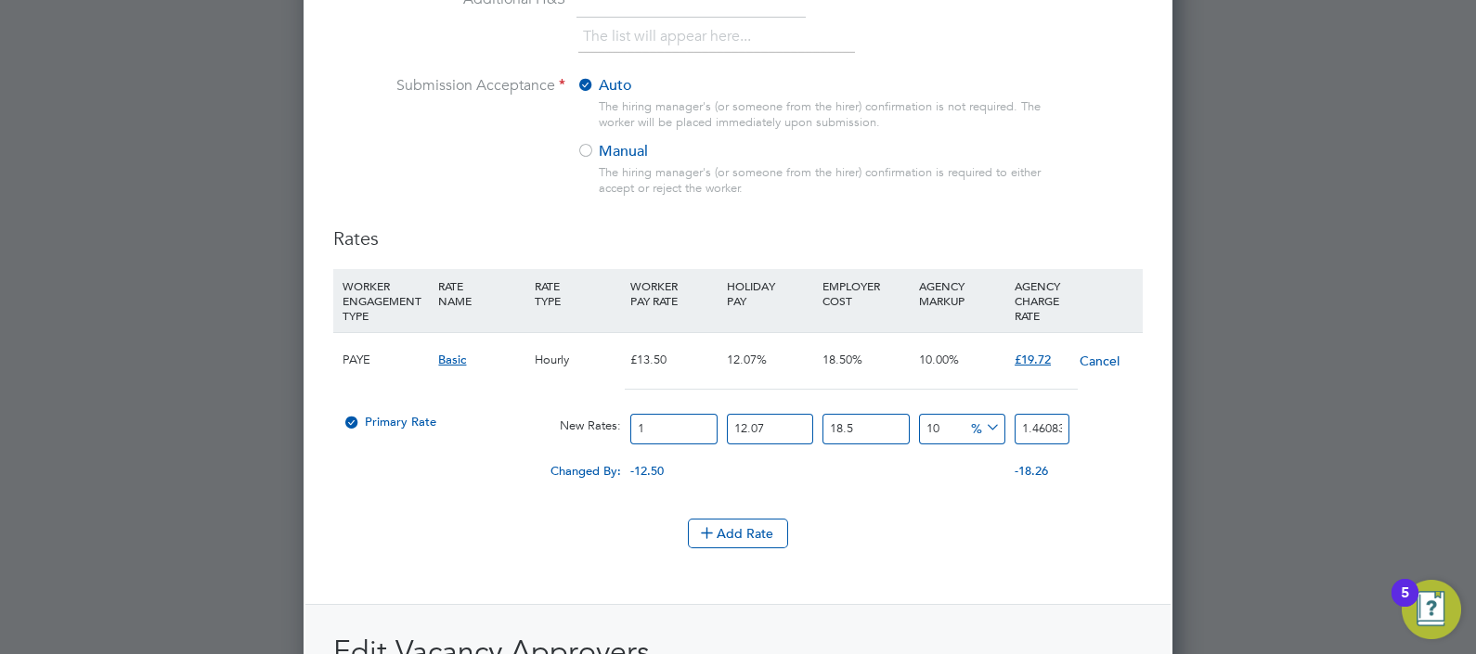
type input "23.3733192"
type input "16"
click at [975, 555] on li "Add Rate" at bounding box center [737, 543] width 809 height 48
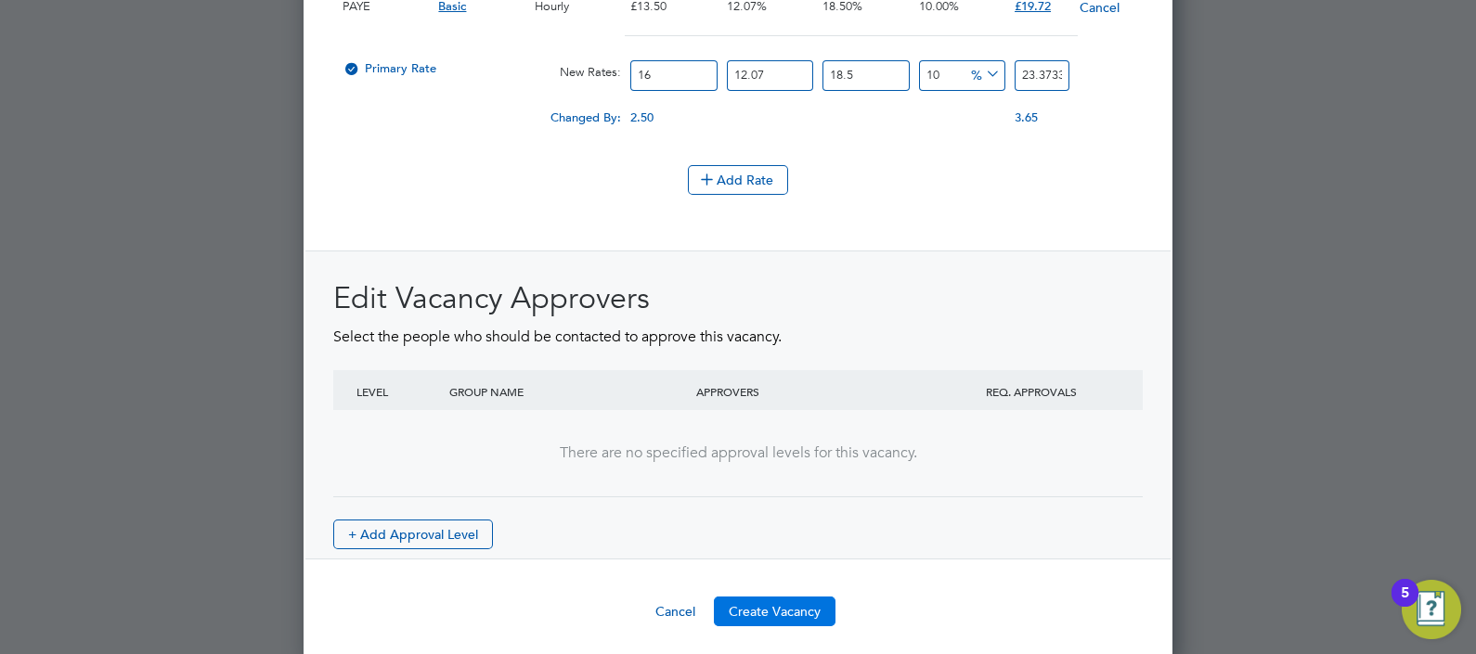
click at [794, 601] on button "Create Vacancy" at bounding box center [775, 612] width 122 height 30
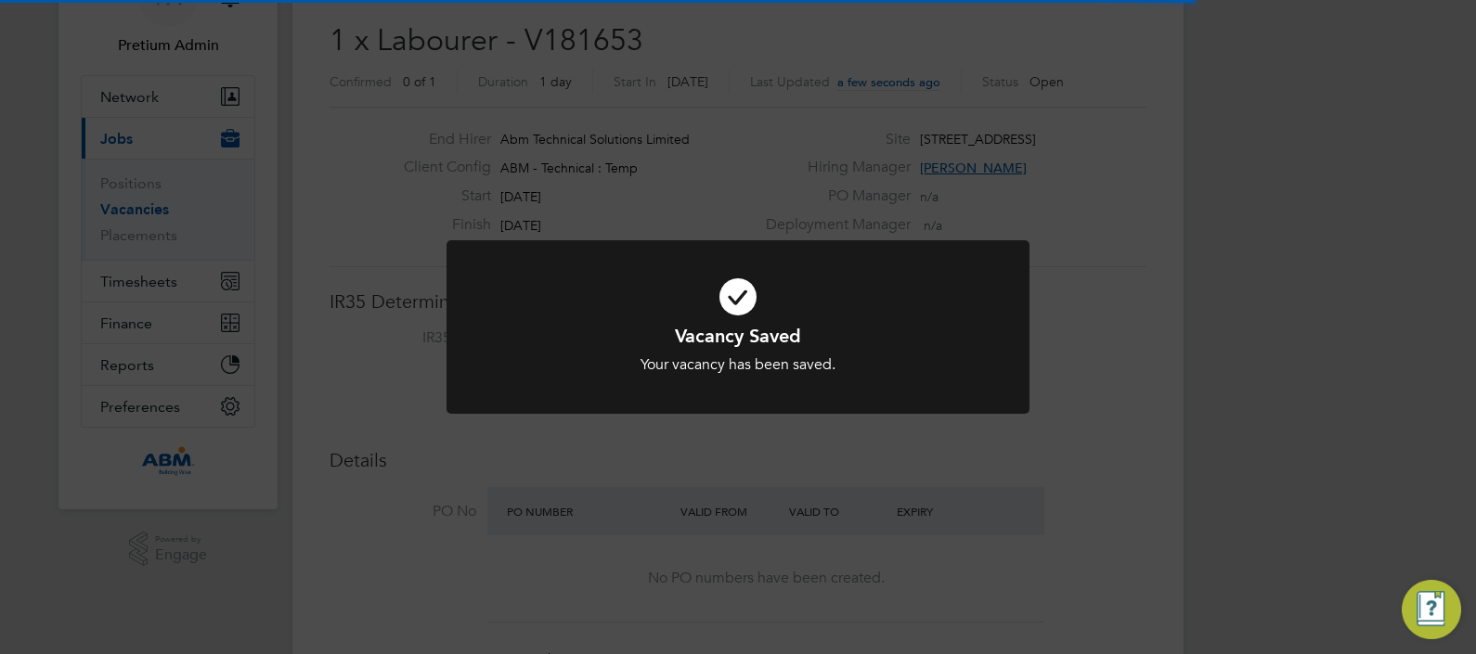
click at [958, 142] on div "Vacancy Saved Your vacancy has been saved. Cancel Okay" at bounding box center [738, 327] width 1476 height 654
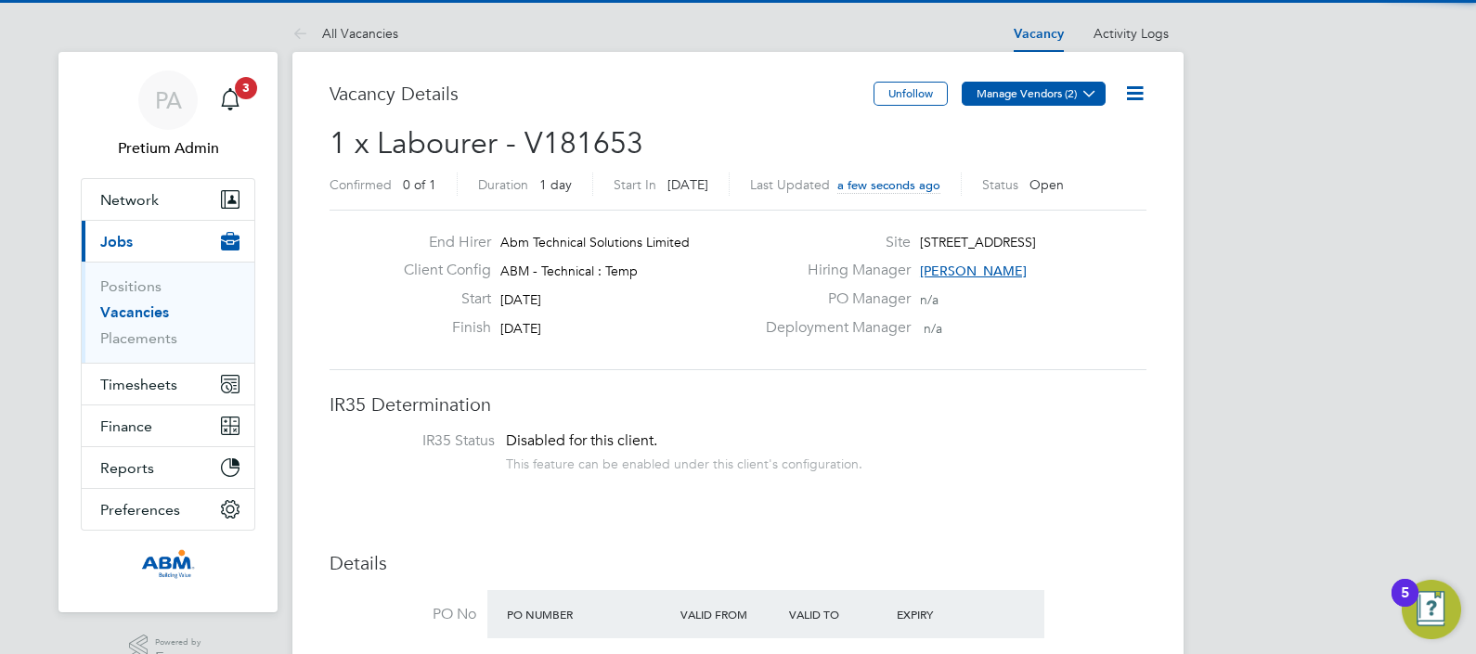
click at [1007, 102] on button "Manage Vendors (2)" at bounding box center [1034, 94] width 144 height 24
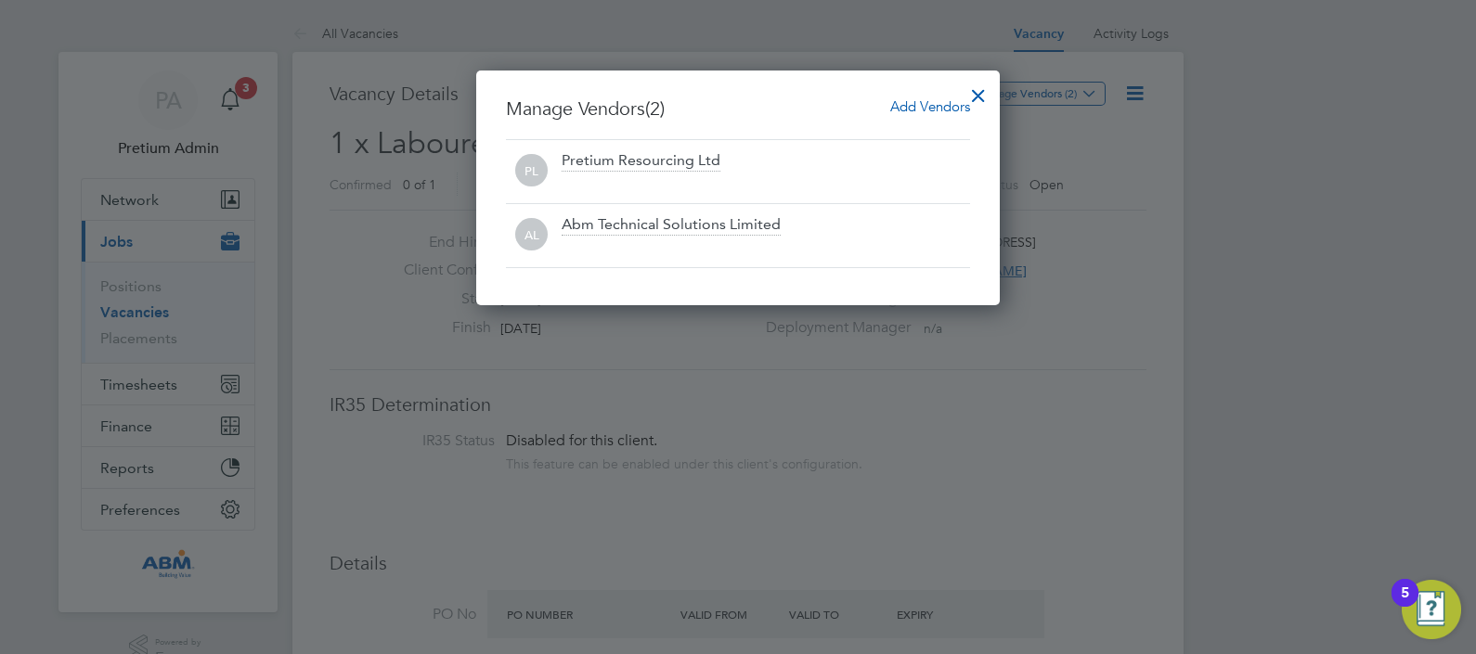
click at [928, 99] on span "Add Vendors" at bounding box center [930, 106] width 80 height 18
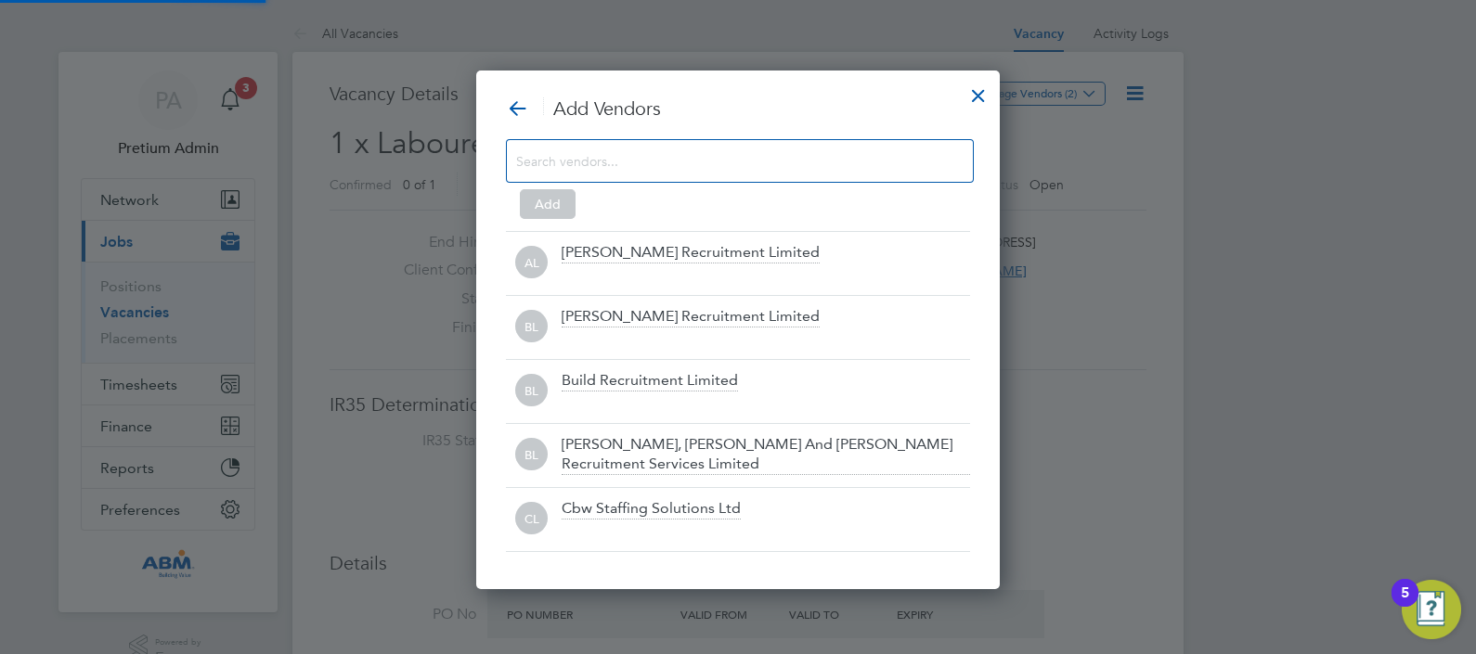
click at [649, 172] on input at bounding box center [725, 161] width 418 height 24
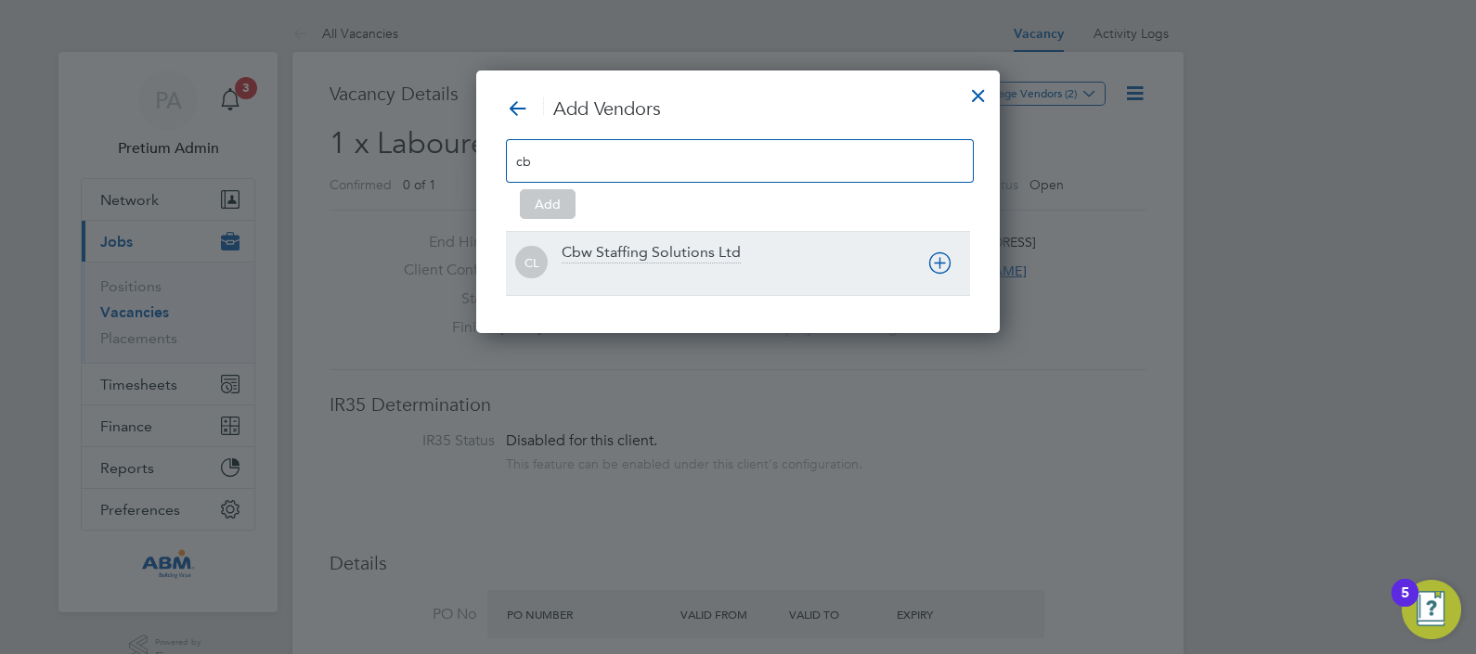
type input "cb"
click at [671, 241] on div "CL Cbw Staffing Solutions Ltd" at bounding box center [738, 263] width 464 height 64
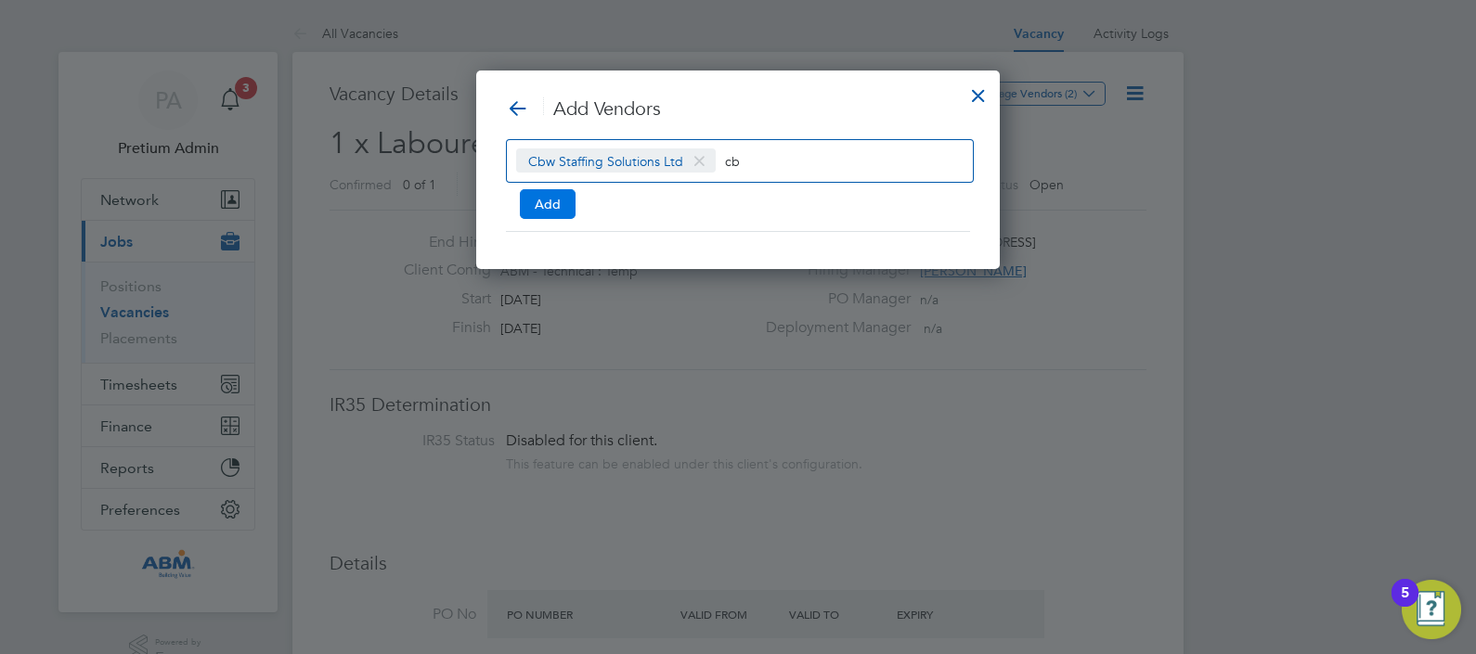
click at [536, 206] on button "Add" at bounding box center [548, 204] width 56 height 30
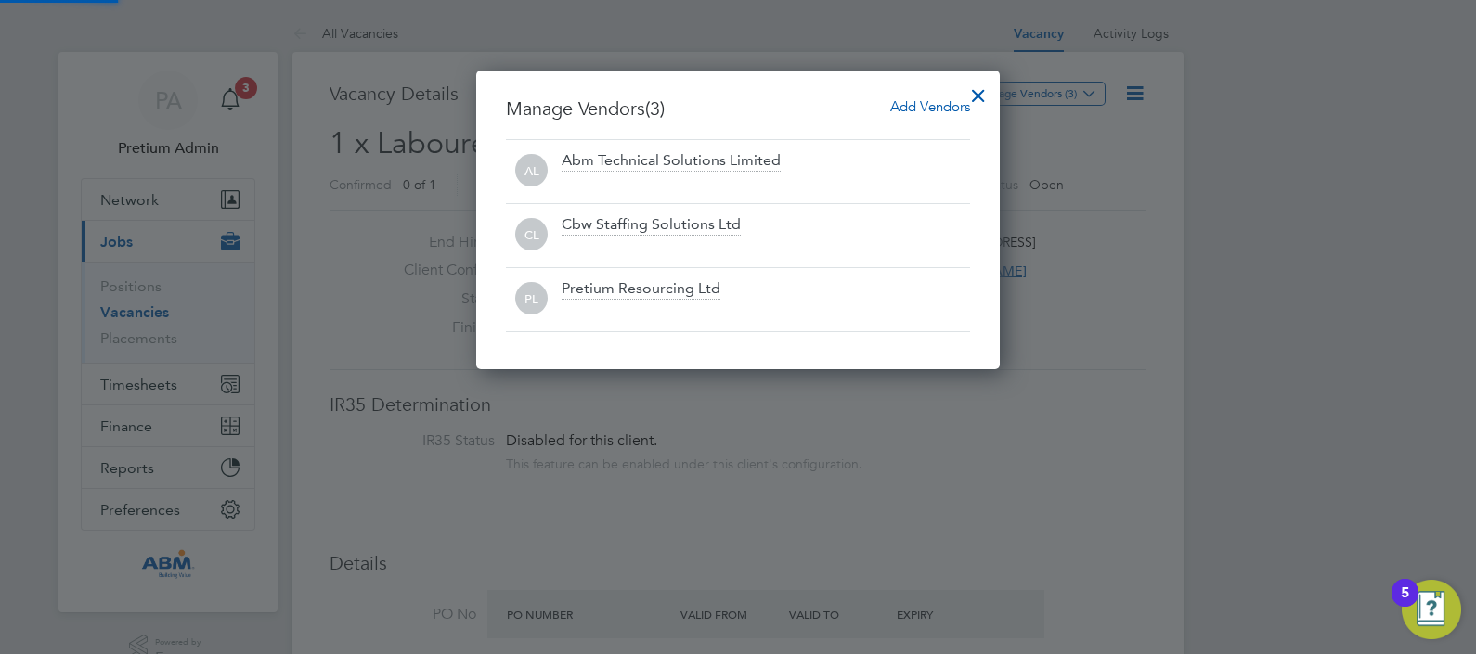
click at [981, 96] on div at bounding box center [978, 90] width 33 height 33
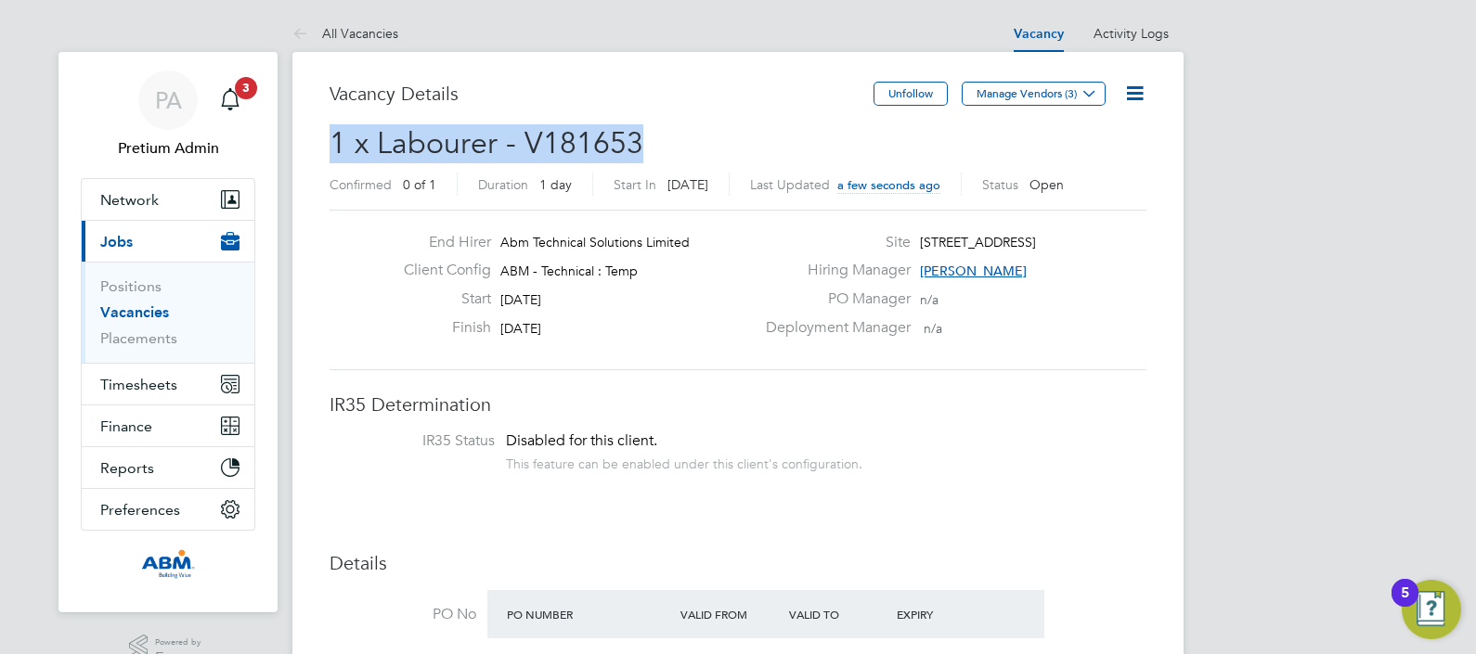
drag, startPoint x: 549, startPoint y: 159, endPoint x: 327, endPoint y: 130, distance: 223.7
copy span "1 x Labourer - V181653"
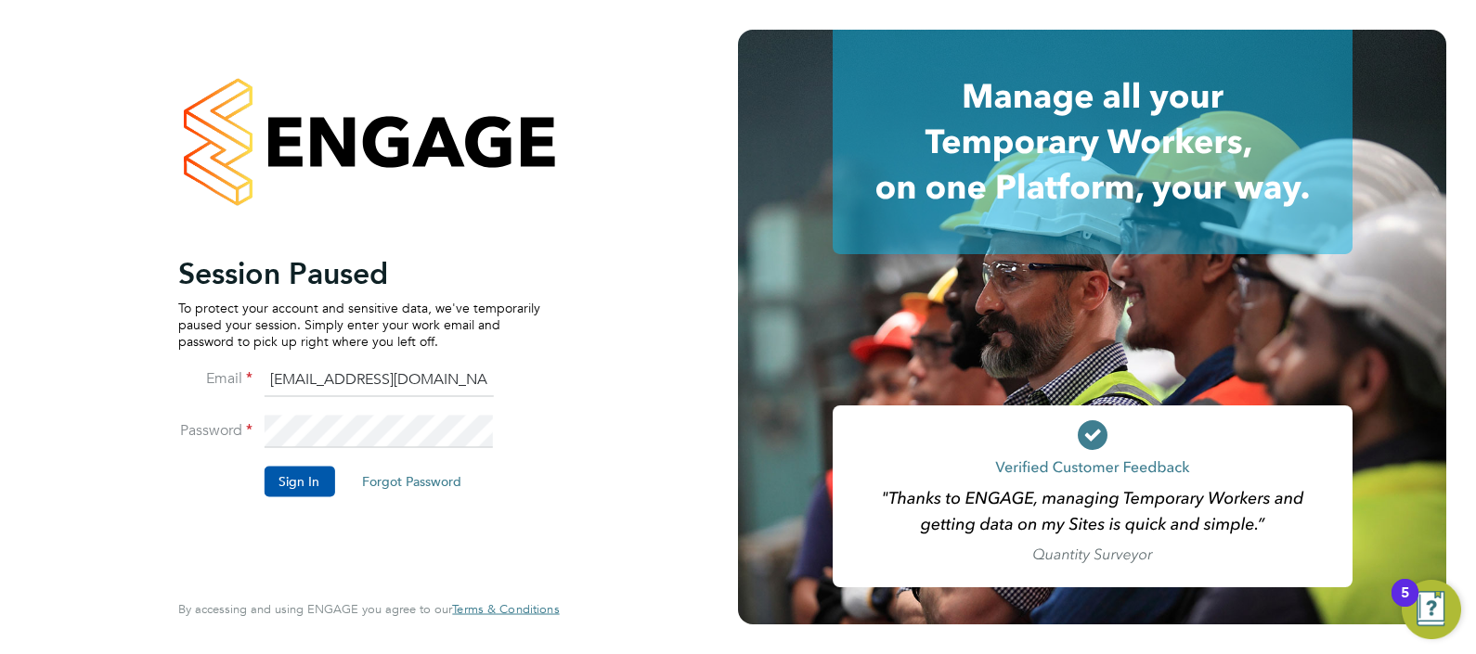
click at [317, 388] on input "[EMAIL_ADDRESS][DOMAIN_NAME]" at bounding box center [378, 380] width 229 height 33
type input "[EMAIL_ADDRESS][DOMAIN_NAME]"
click at [297, 478] on button "Sign In" at bounding box center [299, 482] width 71 height 30
